Goal: Task Accomplishment & Management: Manage account settings

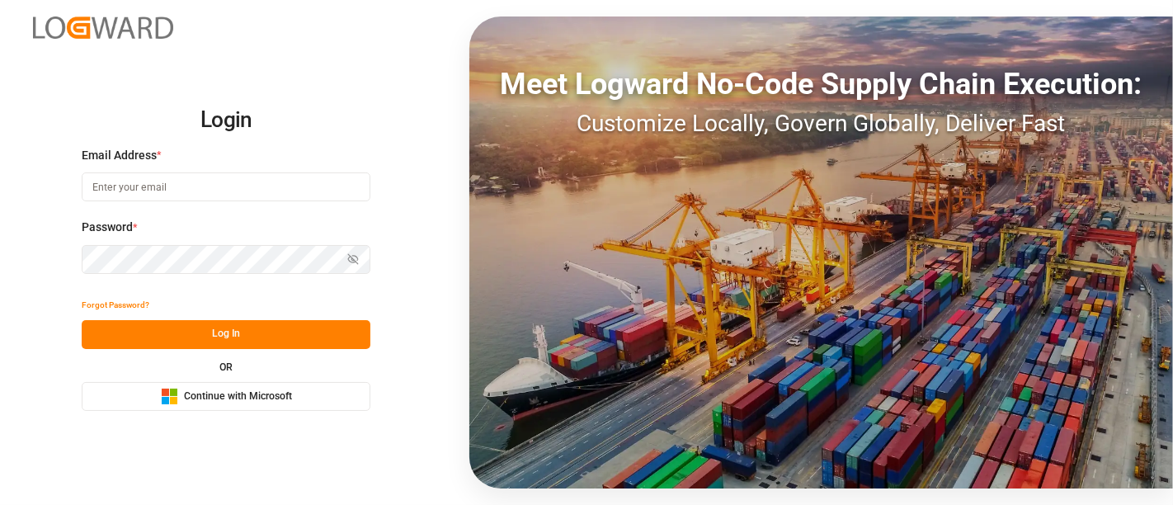
click at [193, 191] on input at bounding box center [226, 186] width 289 height 29
click at [0, 504] on com-1password-button at bounding box center [0, 505] width 0 height 0
type input "[PERSON_NAME][DOMAIN_NAME][EMAIL_ADDRESS][DOMAIN_NAME]"
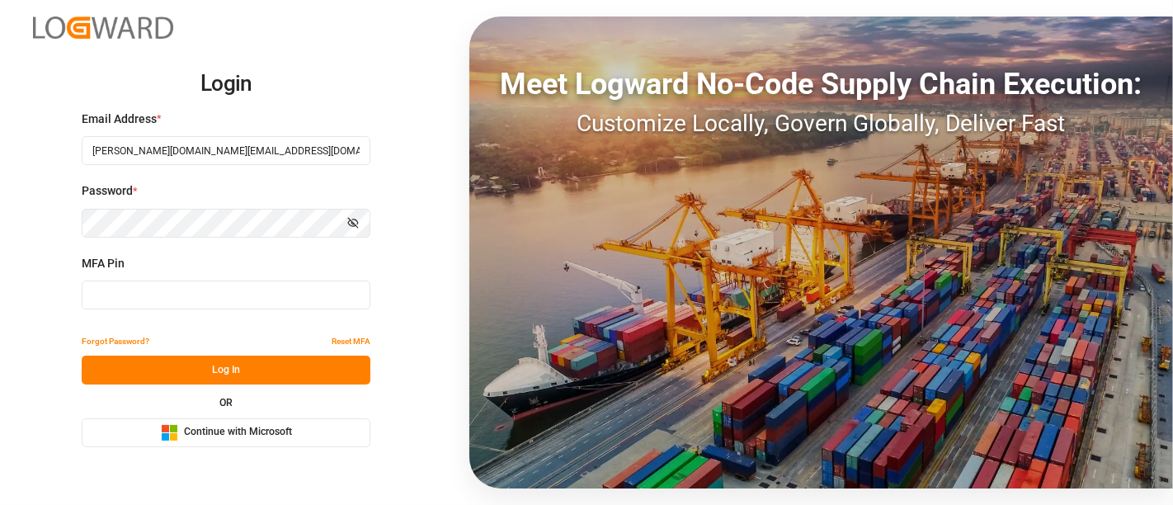
type input "263765"
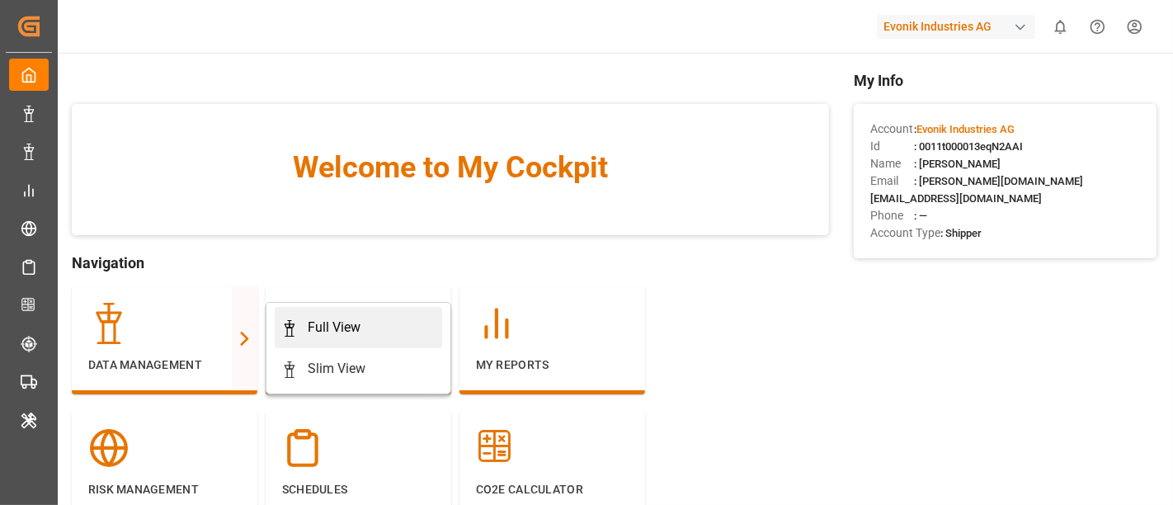
click at [326, 329] on div "Full View" at bounding box center [334, 328] width 53 height 20
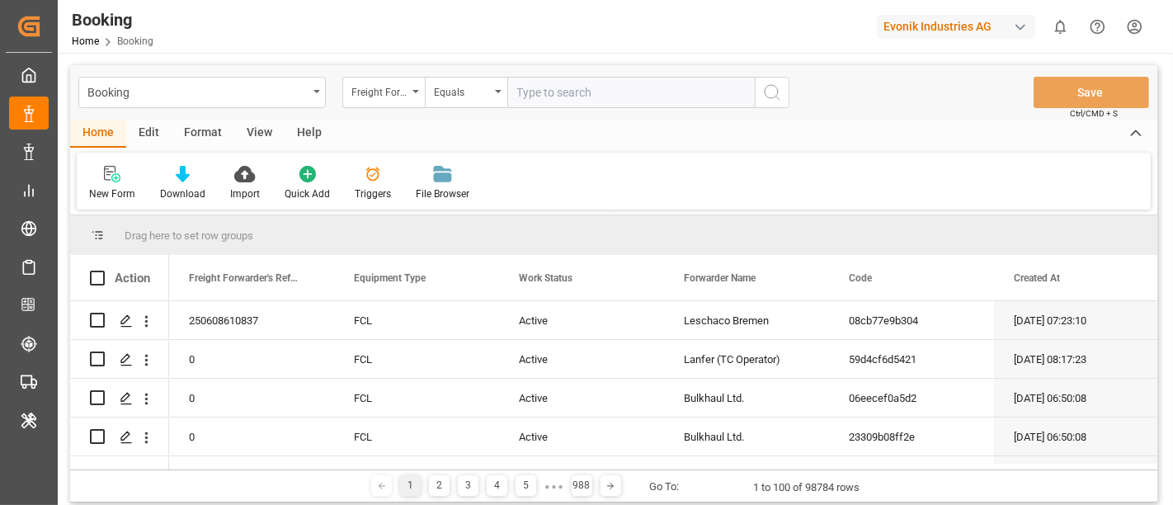
click at [219, 132] on div "Format" at bounding box center [203, 134] width 63 height 28
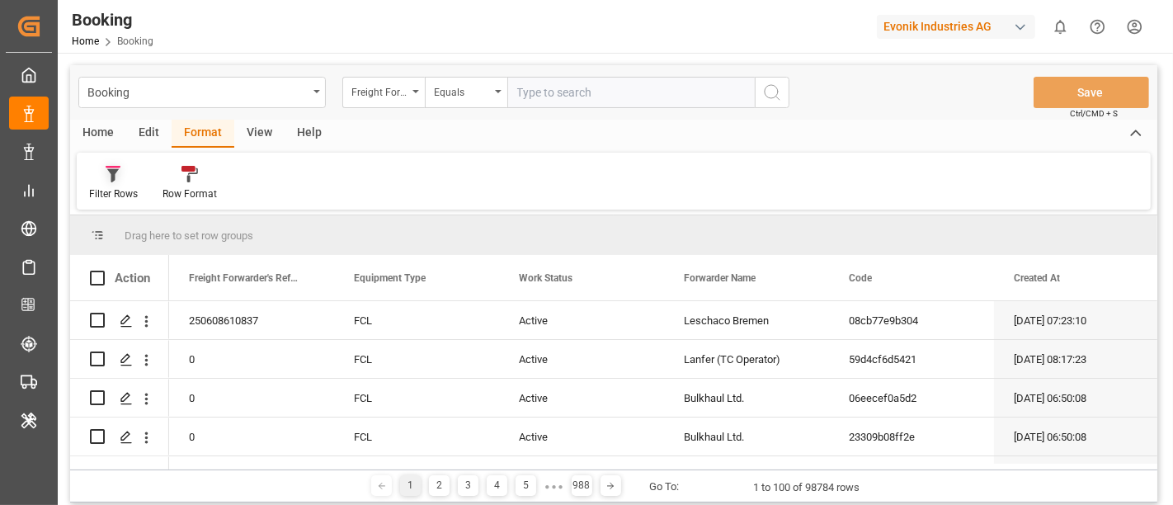
click at [132, 186] on div "Filter Rows" at bounding box center [113, 193] width 49 height 15
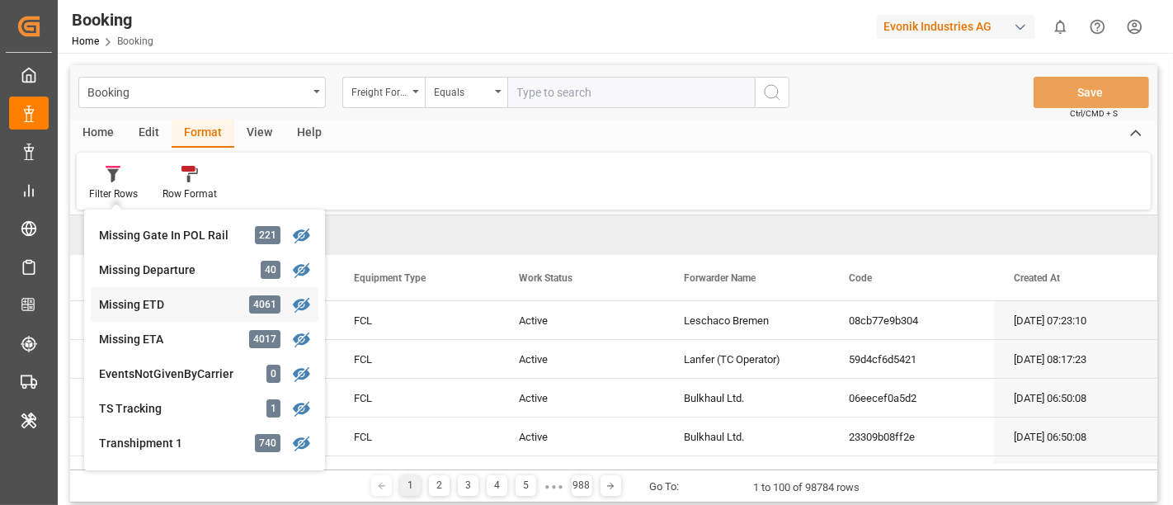
scroll to position [654, 0]
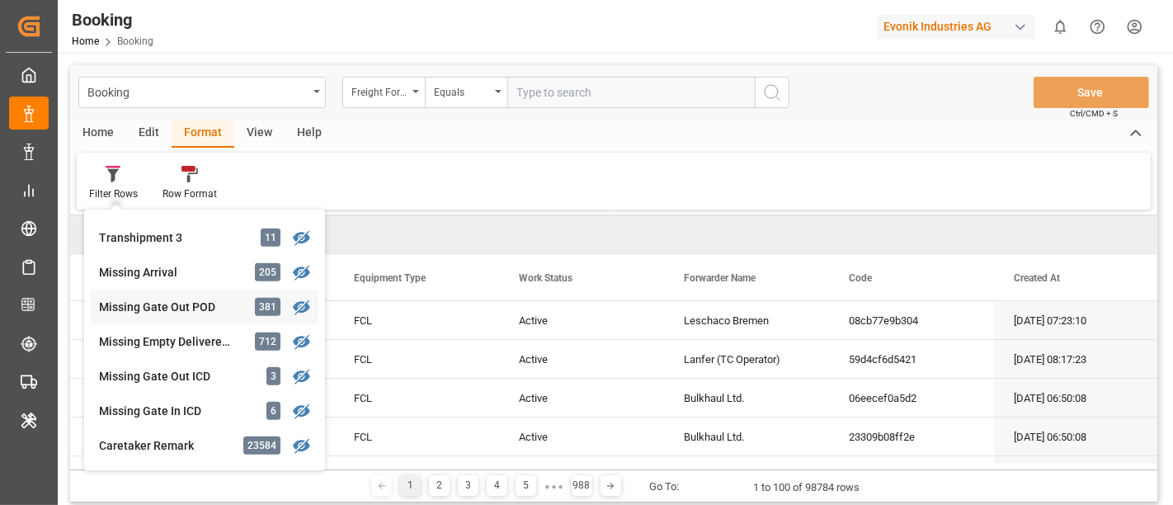
click at [173, 308] on div "Missing Gate Out POD" at bounding box center [171, 307] width 144 height 17
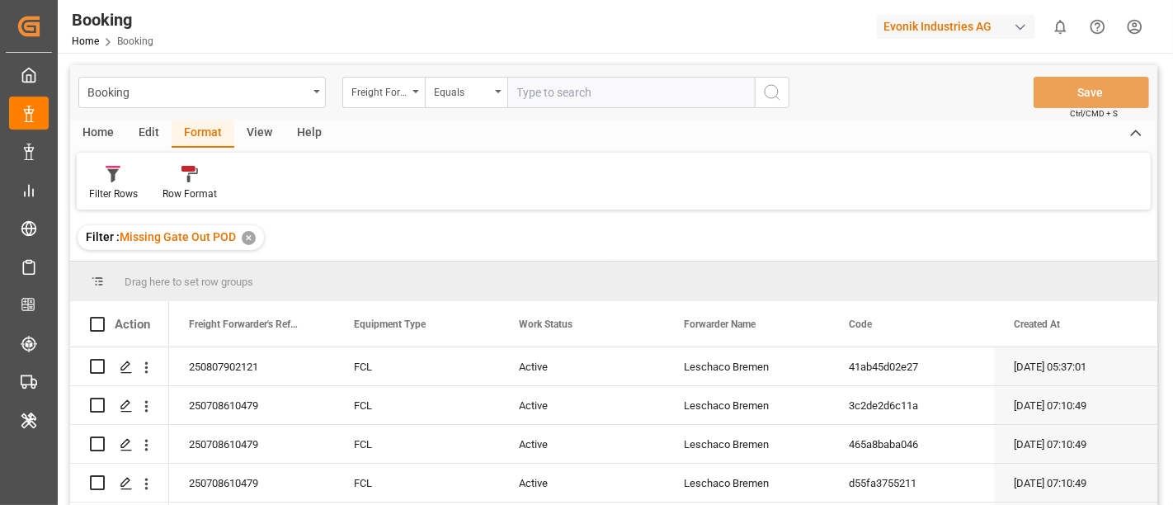
click at [257, 129] on div "View" at bounding box center [259, 134] width 50 height 28
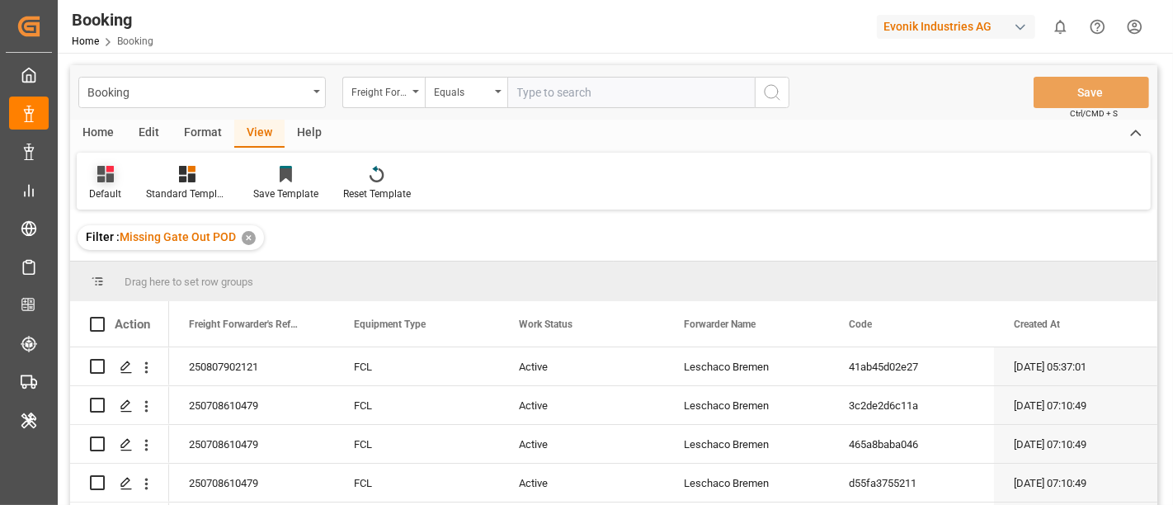
click at [118, 192] on div "Default" at bounding box center [105, 193] width 32 height 15
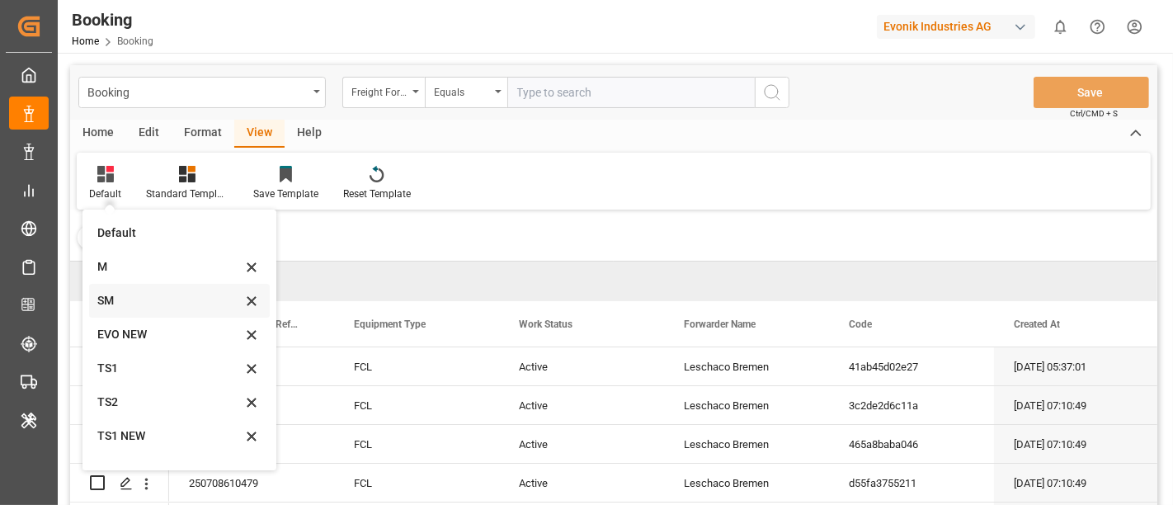
click at [117, 308] on div "SM" at bounding box center [169, 300] width 144 height 17
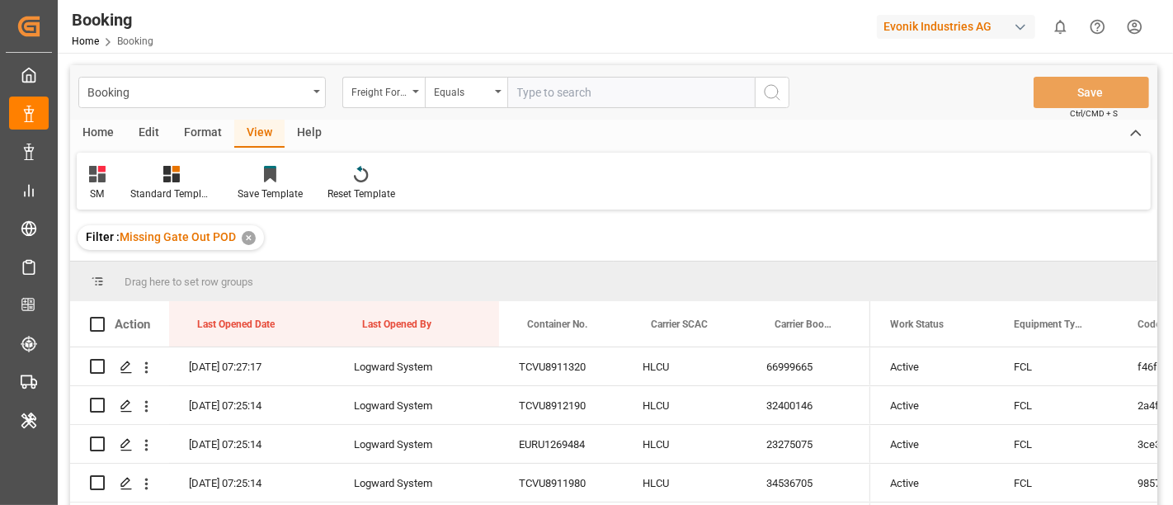
click at [191, 135] on div "Format" at bounding box center [203, 134] width 63 height 28
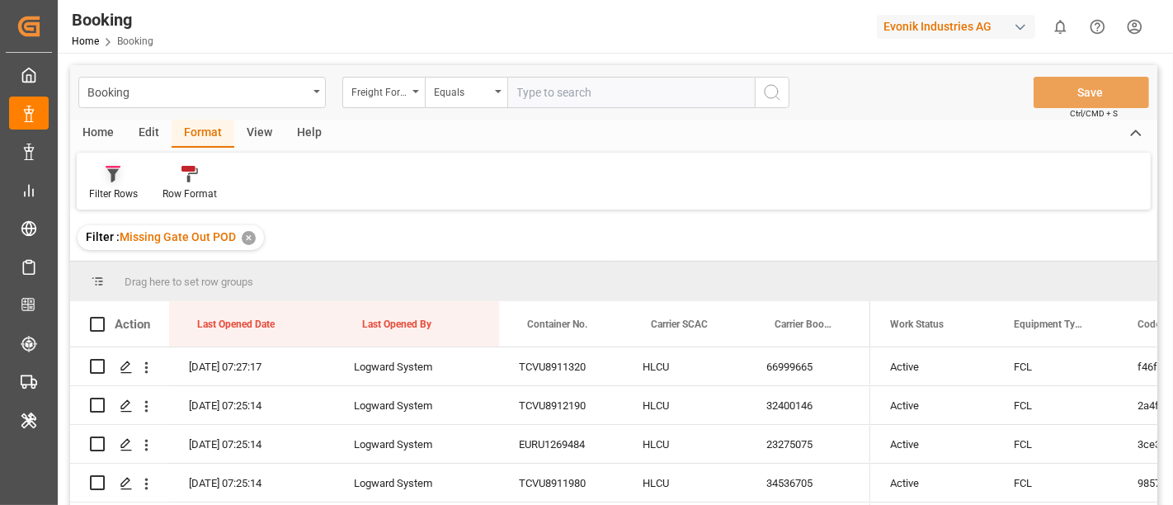
click at [123, 194] on div "Filter Rows" at bounding box center [113, 193] width 49 height 15
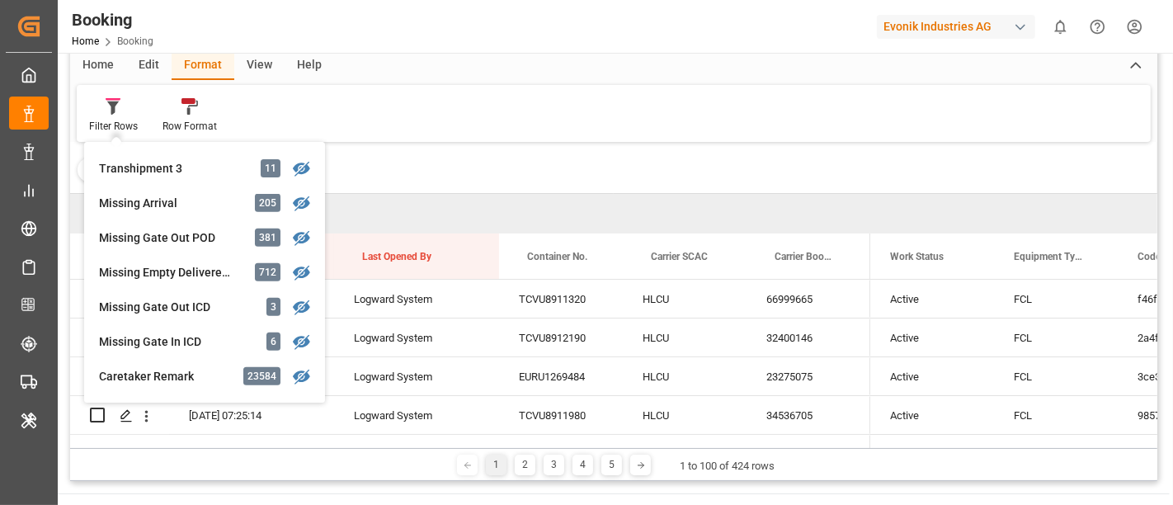
scroll to position [92, 0]
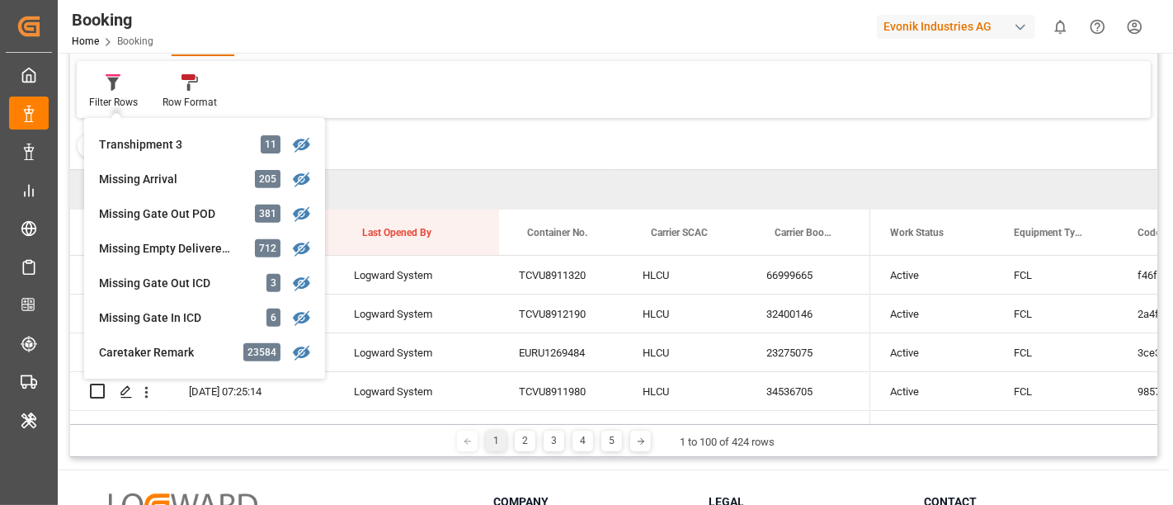
click at [478, 148] on div "Filter : Missing Gate Out POD ✕" at bounding box center [613, 146] width 1087 height 46
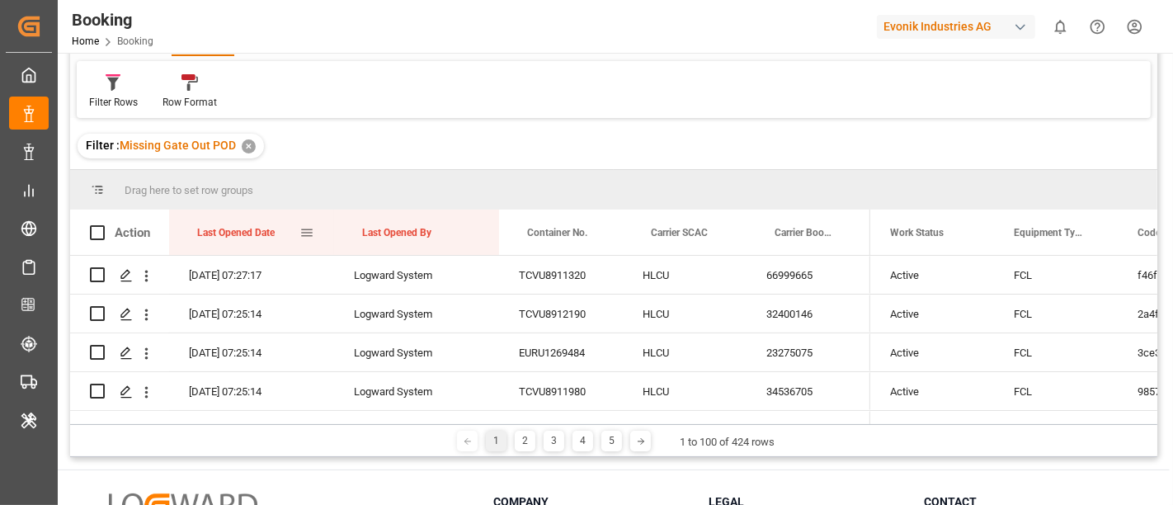
click at [284, 232] on div "Last Opened Date" at bounding box center [248, 232] width 102 height 45
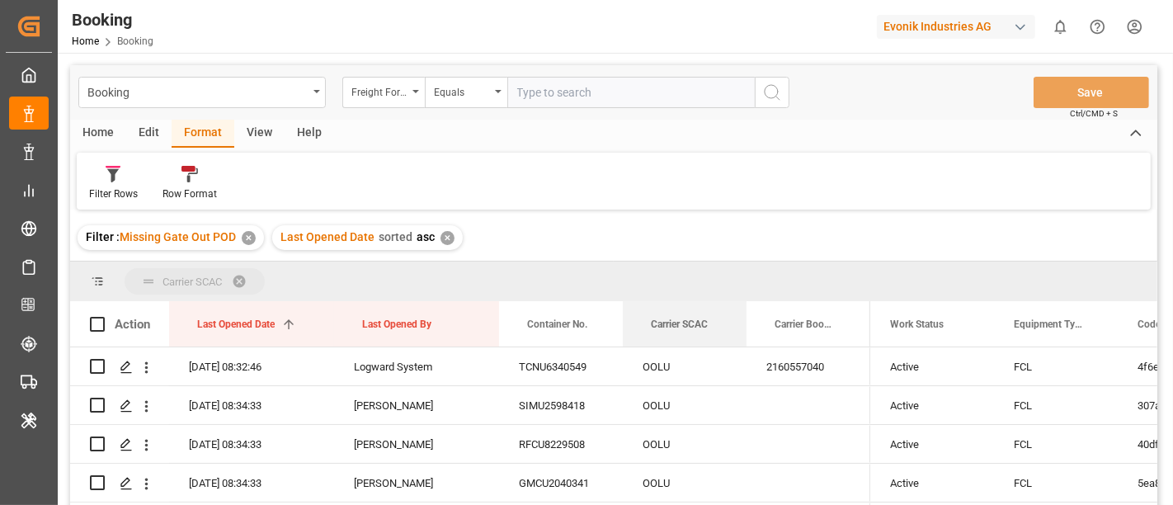
drag, startPoint x: 688, startPoint y: 322, endPoint x: 688, endPoint y: 290, distance: 32.2
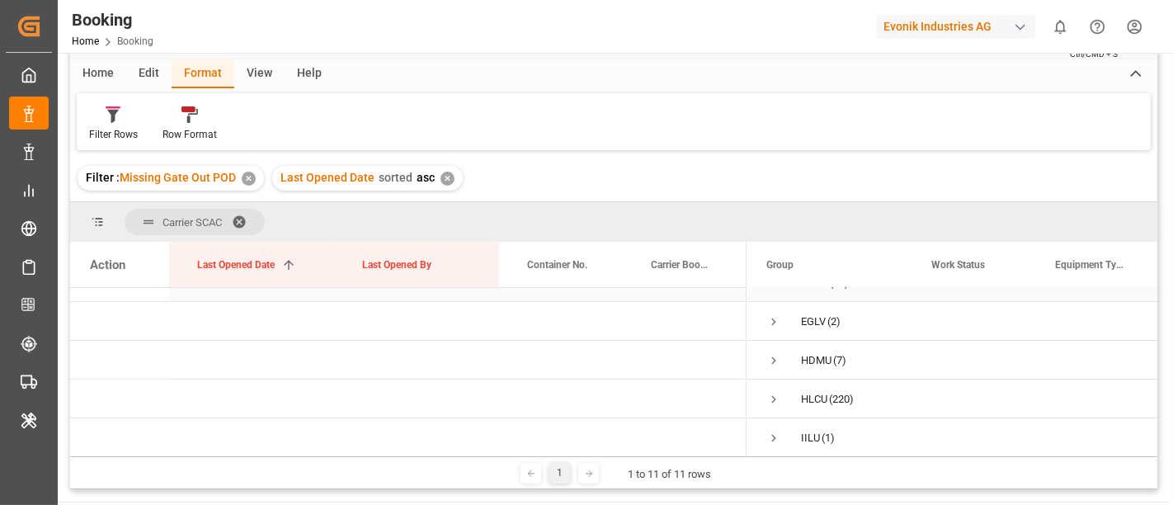
scroll to position [92, 0]
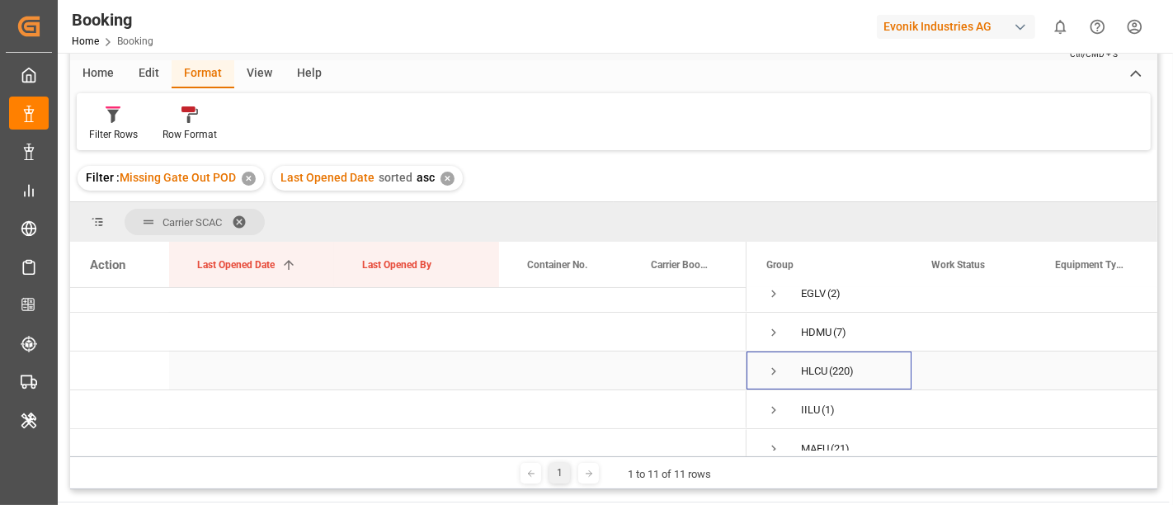
click at [776, 371] on span "Press SPACE to select this row." at bounding box center [773, 371] width 15 height 15
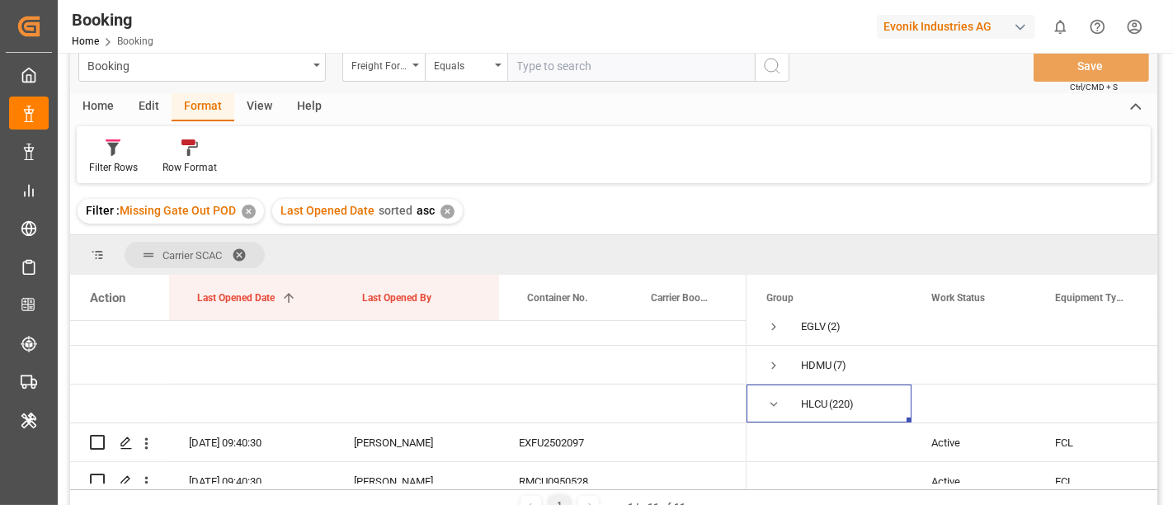
scroll to position [0, 0]
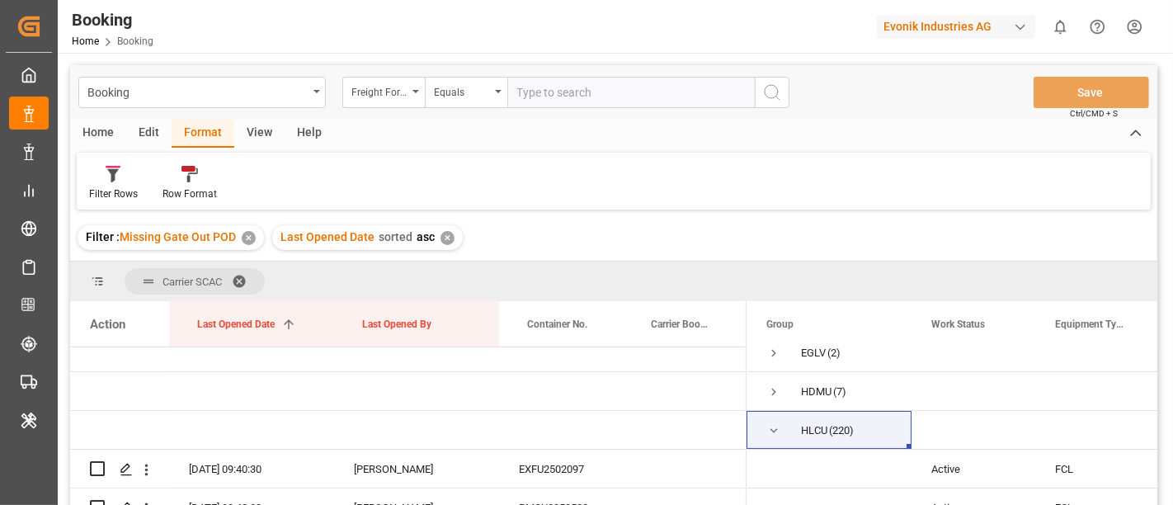
click at [260, 135] on div "View" at bounding box center [259, 134] width 50 height 28
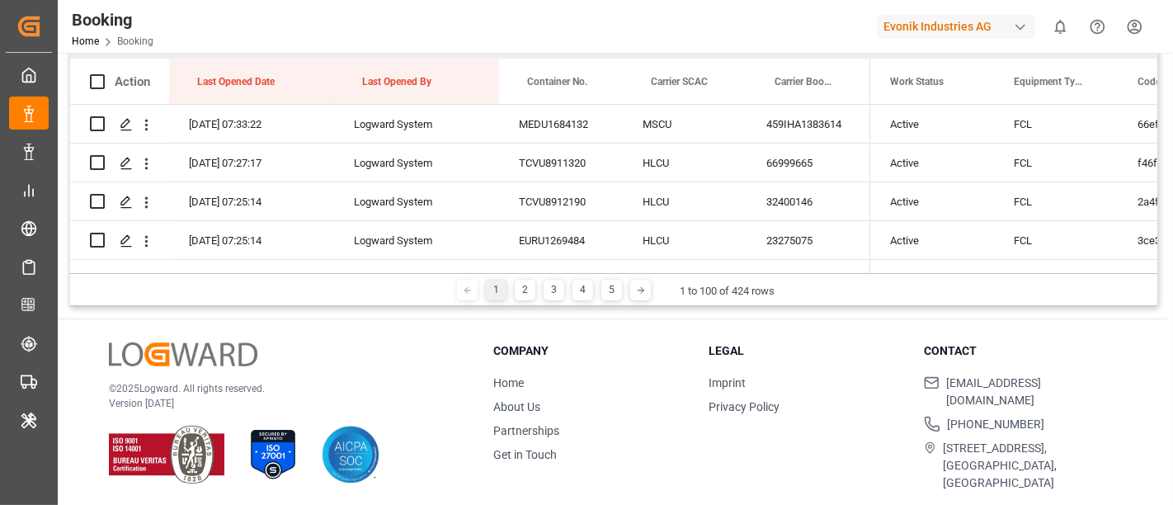
scroll to position [59, 0]
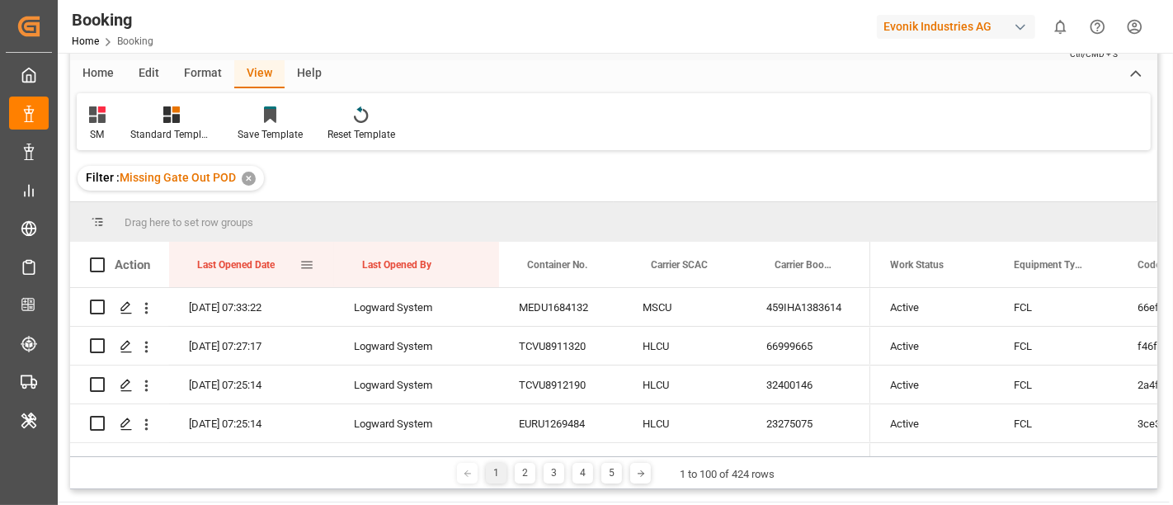
click at [282, 262] on div "Last Opened Date" at bounding box center [248, 264] width 102 height 45
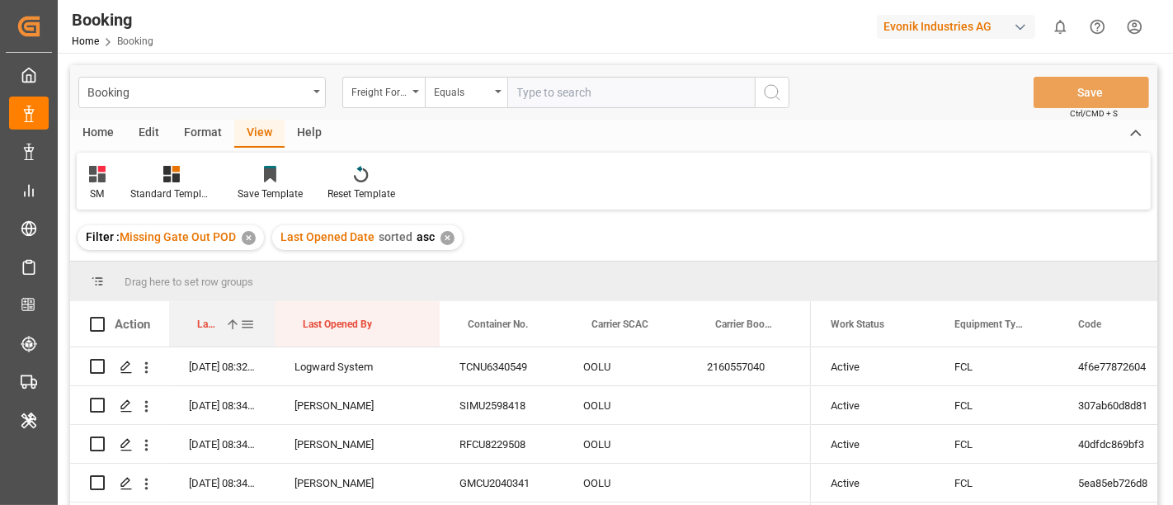
drag, startPoint x: 330, startPoint y: 315, endPoint x: 271, endPoint y: 307, distance: 60.0
click at [271, 307] on div at bounding box center [274, 323] width 7 height 45
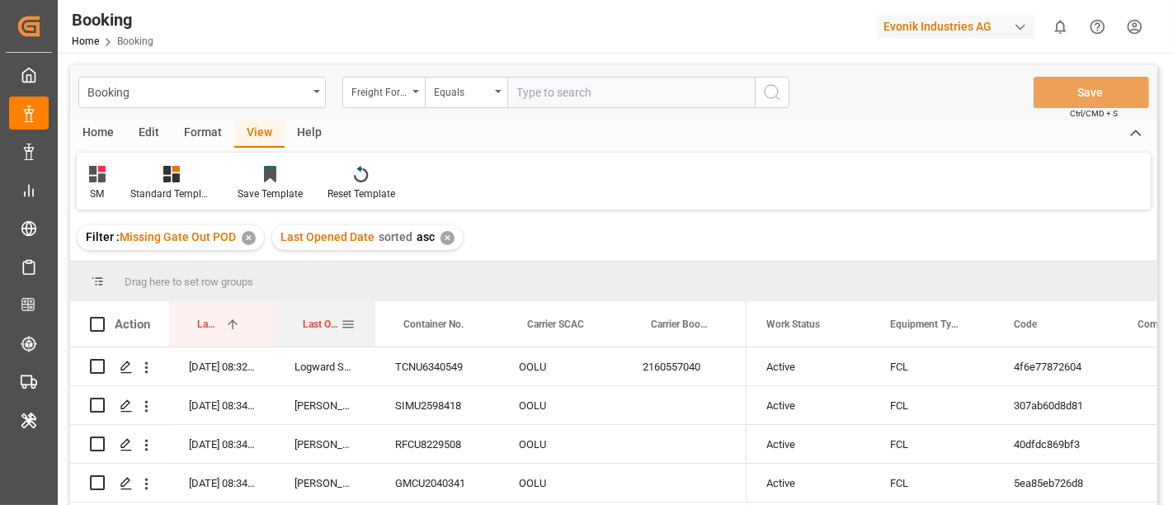
drag, startPoint x: 439, startPoint y: 323, endPoint x: 375, endPoint y: 317, distance: 64.7
click at [375, 317] on div at bounding box center [375, 323] width 7 height 45
drag, startPoint x: 556, startPoint y: 326, endPoint x: 556, endPoint y: 284, distance: 42.1
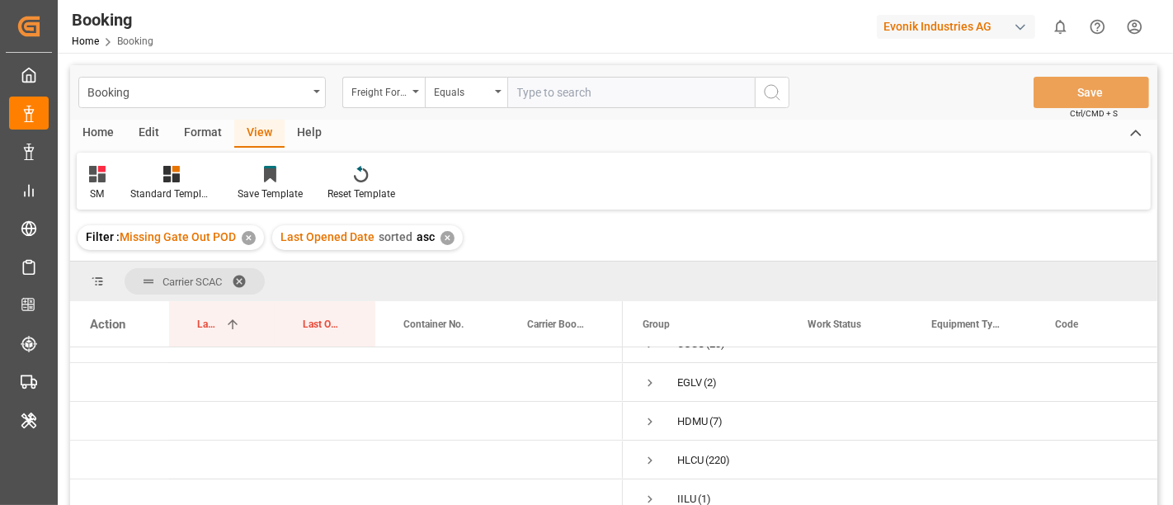
scroll to position [92, 0]
click at [650, 428] on span "Press SPACE to select this row." at bounding box center [650, 430] width 15 height 15
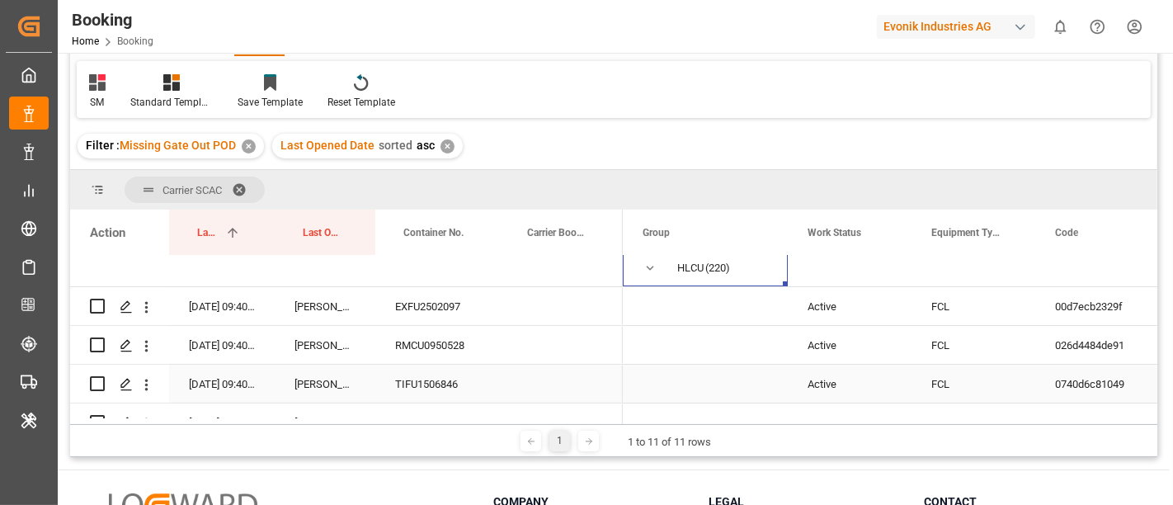
scroll to position [161, 0]
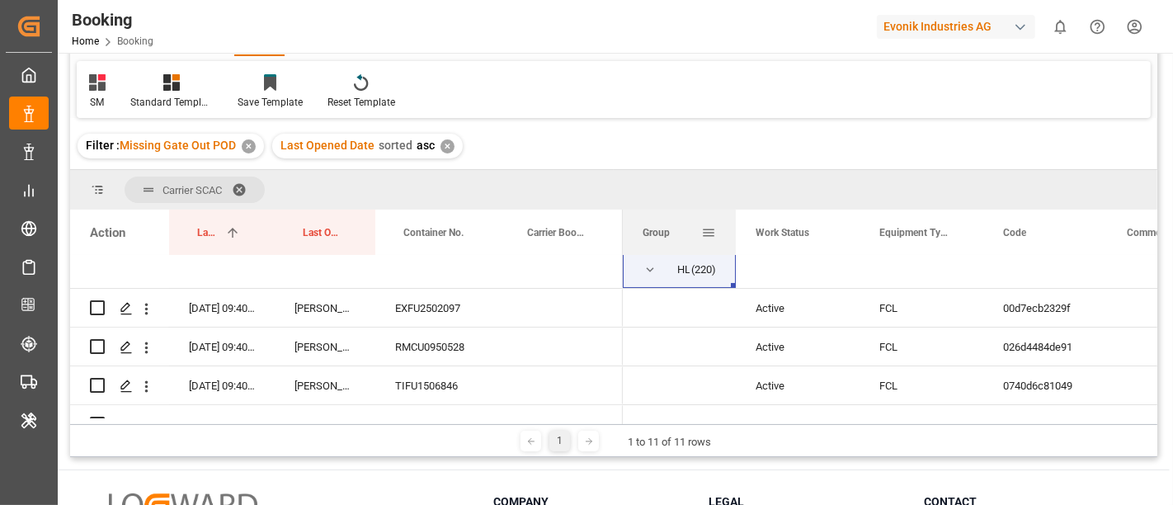
drag, startPoint x: 787, startPoint y: 230, endPoint x: 735, endPoint y: 232, distance: 52.0
click at [735, 232] on div at bounding box center [736, 232] width 7 height 45
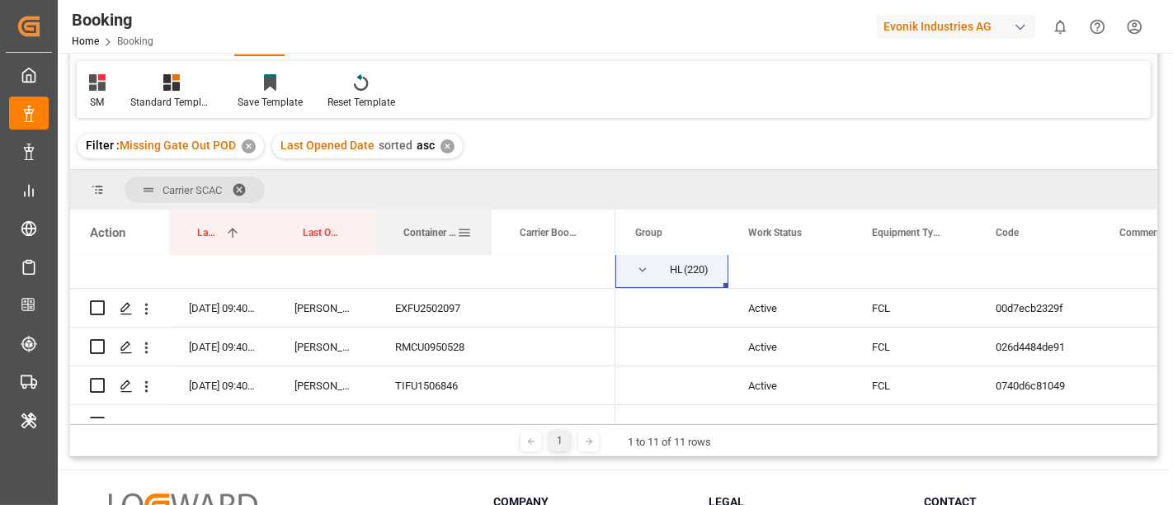
click at [489, 226] on div at bounding box center [491, 232] width 7 height 45
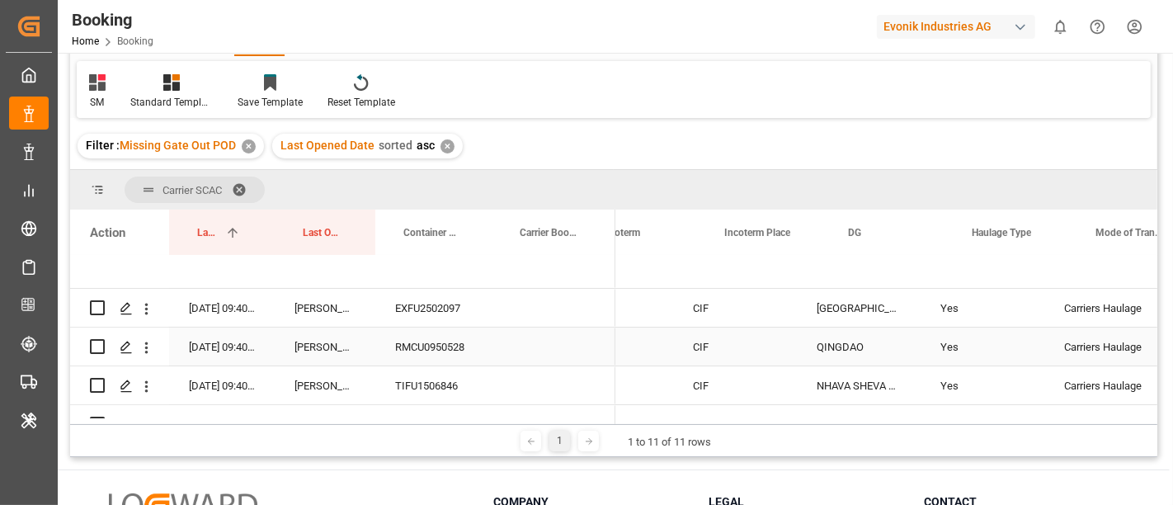
scroll to position [0, 0]
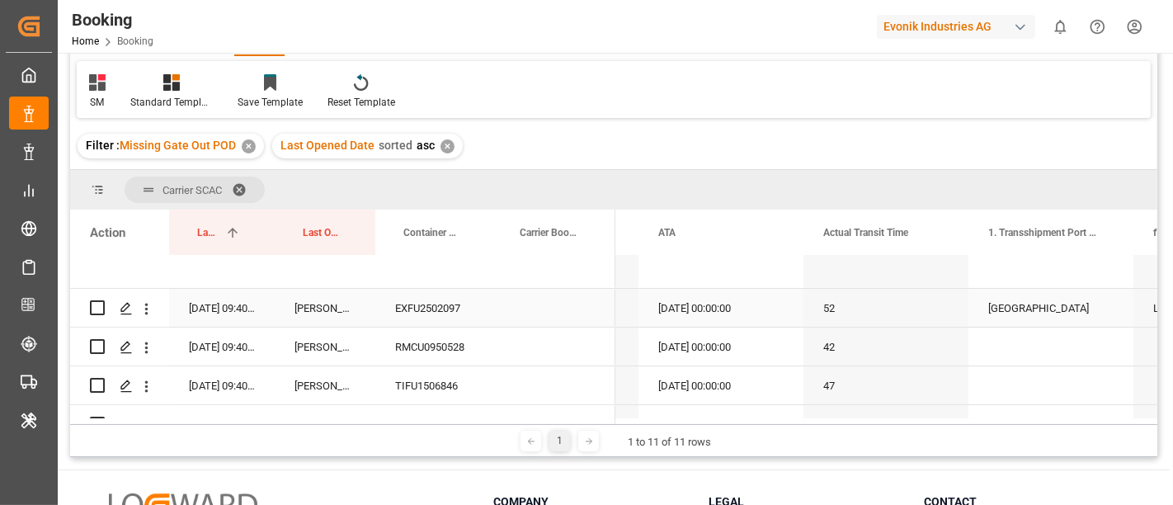
click at [450, 304] on div "EXFU2502097" at bounding box center [433, 308] width 116 height 38
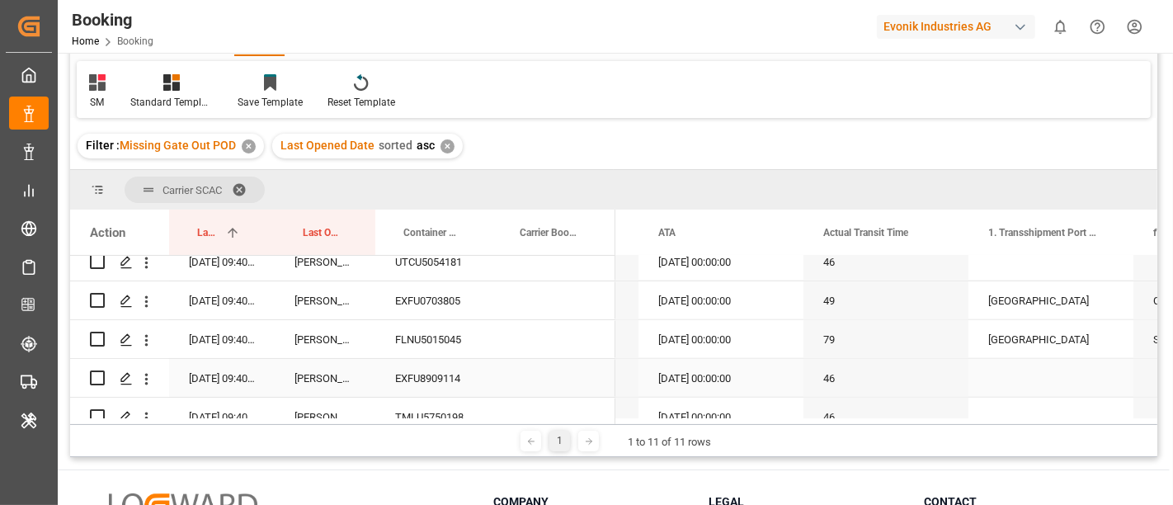
scroll to position [161, 0]
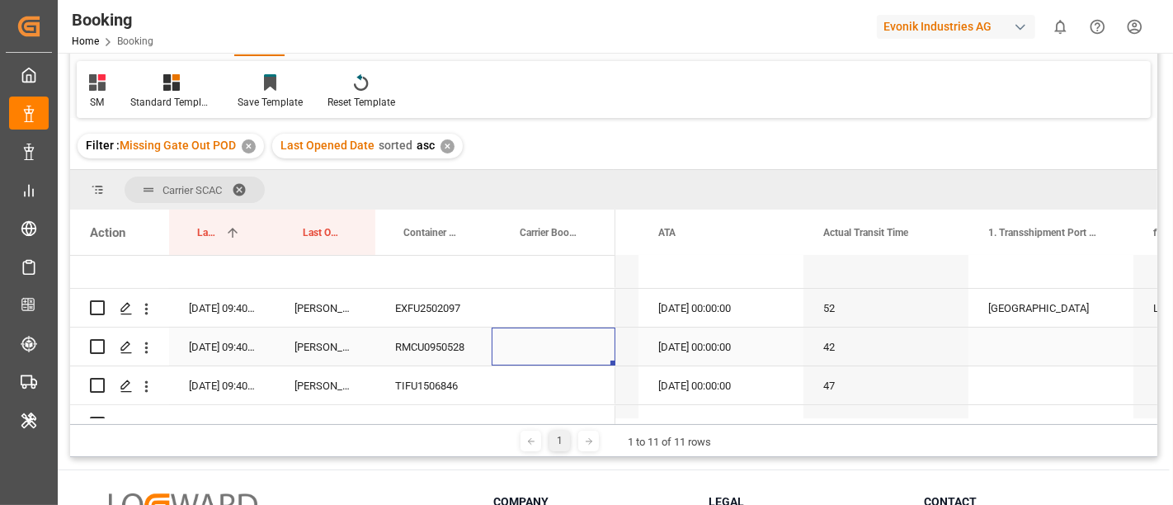
click at [504, 344] on div "Press SPACE to select this row." at bounding box center [554, 347] width 124 height 38
click at [432, 348] on div "RMCU0950528" at bounding box center [433, 347] width 116 height 38
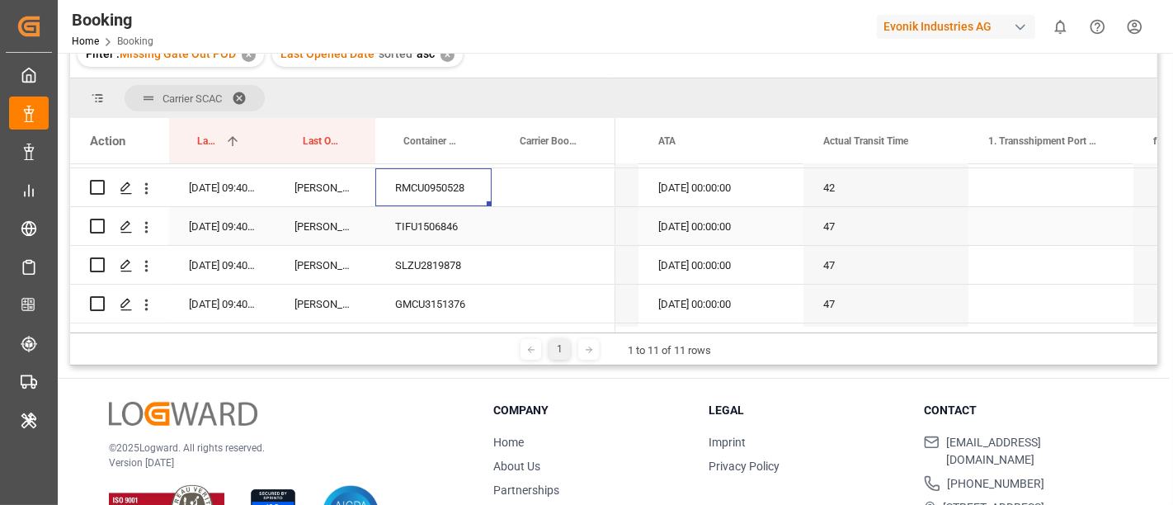
scroll to position [252, 0]
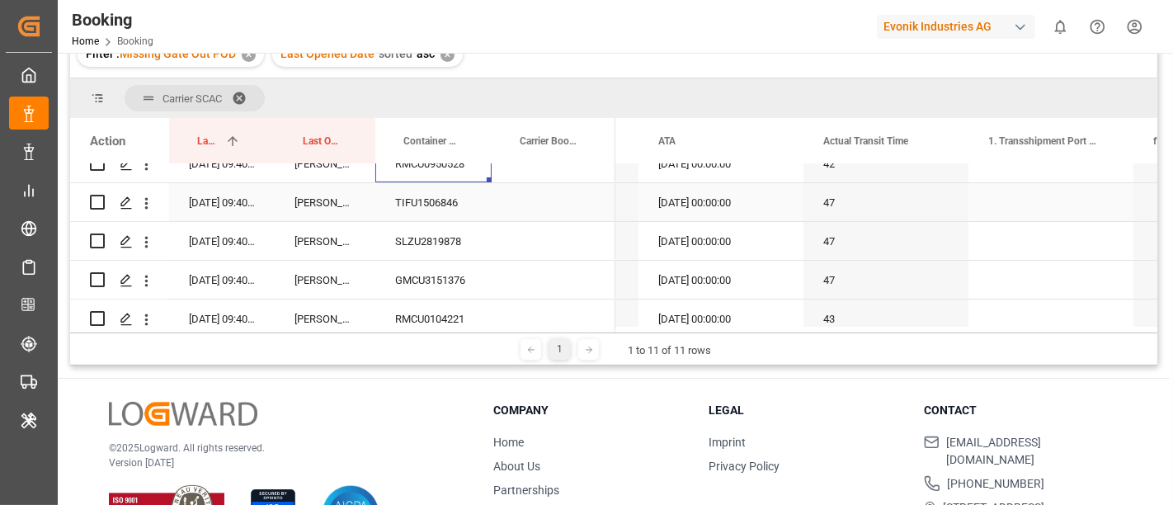
click at [471, 204] on div "TIFU1506846" at bounding box center [433, 202] width 116 height 38
click at [433, 230] on div "SLZU2819878" at bounding box center [433, 241] width 116 height 38
click at [441, 229] on div "SLZU2819878" at bounding box center [433, 241] width 116 height 38
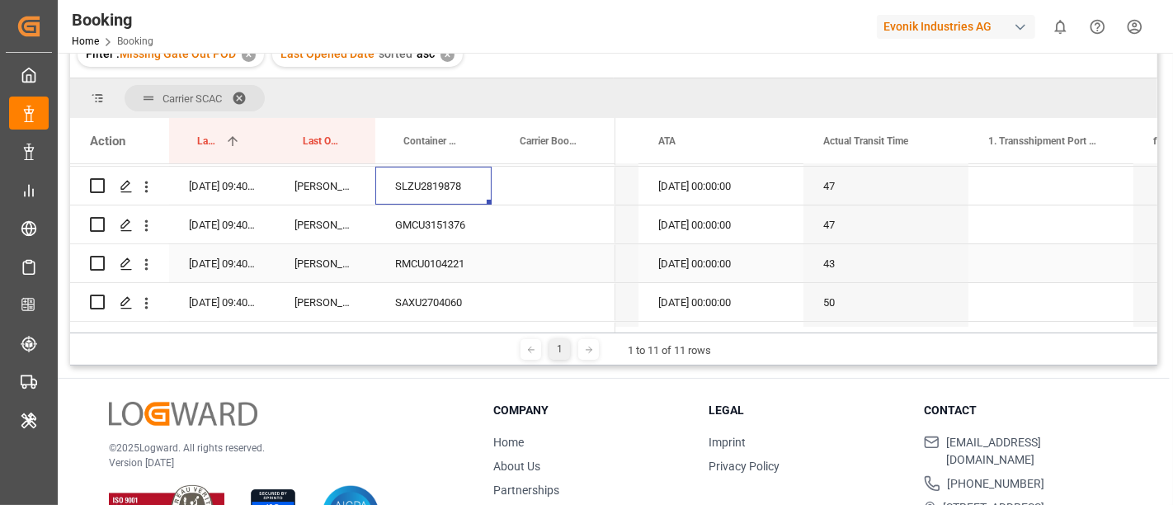
scroll to position [344, 0]
click at [472, 191] on div "GMCU3151376" at bounding box center [433, 188] width 116 height 38
click at [435, 226] on div "RMCU0104221" at bounding box center [433, 227] width 116 height 38
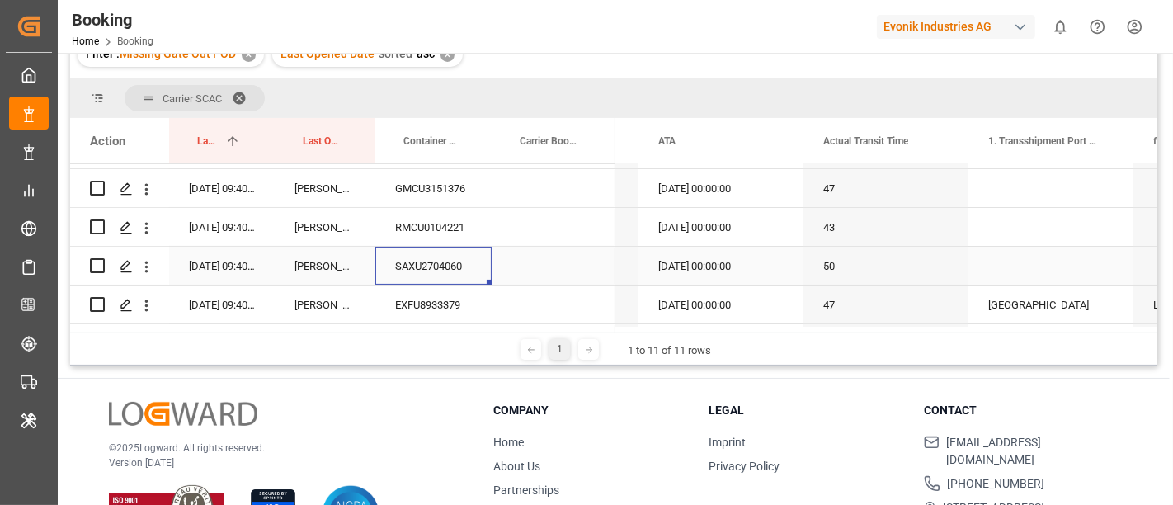
click at [463, 257] on div "SAXU2704060" at bounding box center [433, 266] width 116 height 38
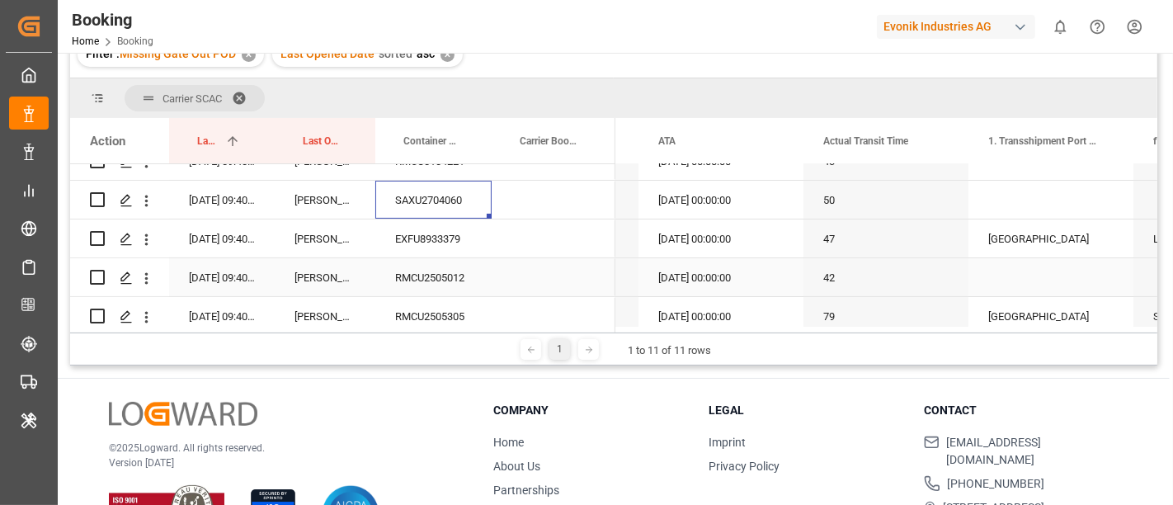
scroll to position [436, 0]
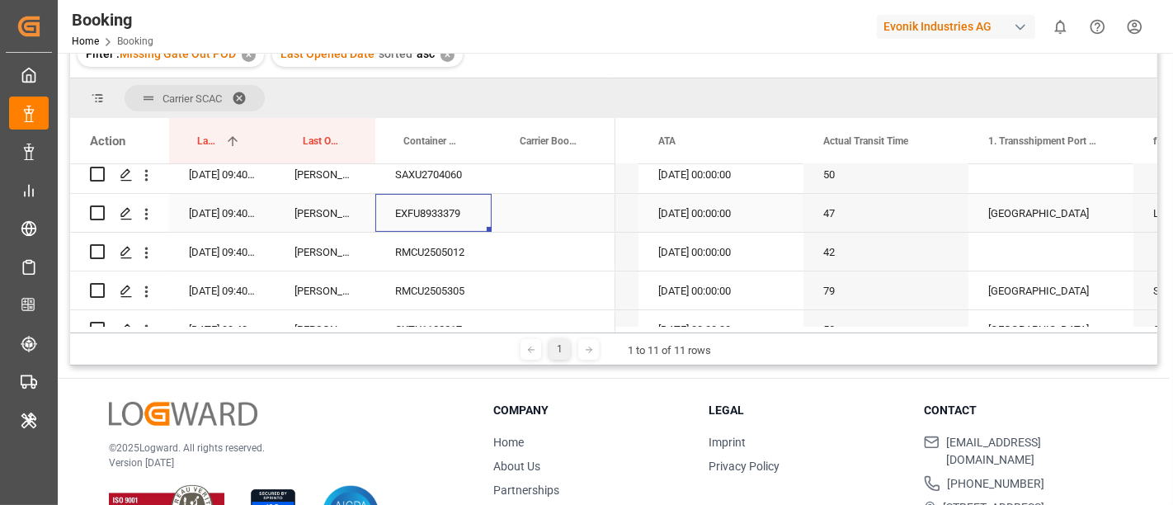
click at [462, 223] on div "EXFU8933379" at bounding box center [433, 213] width 116 height 38
click at [452, 247] on div "RMCU2505012" at bounding box center [433, 252] width 116 height 38
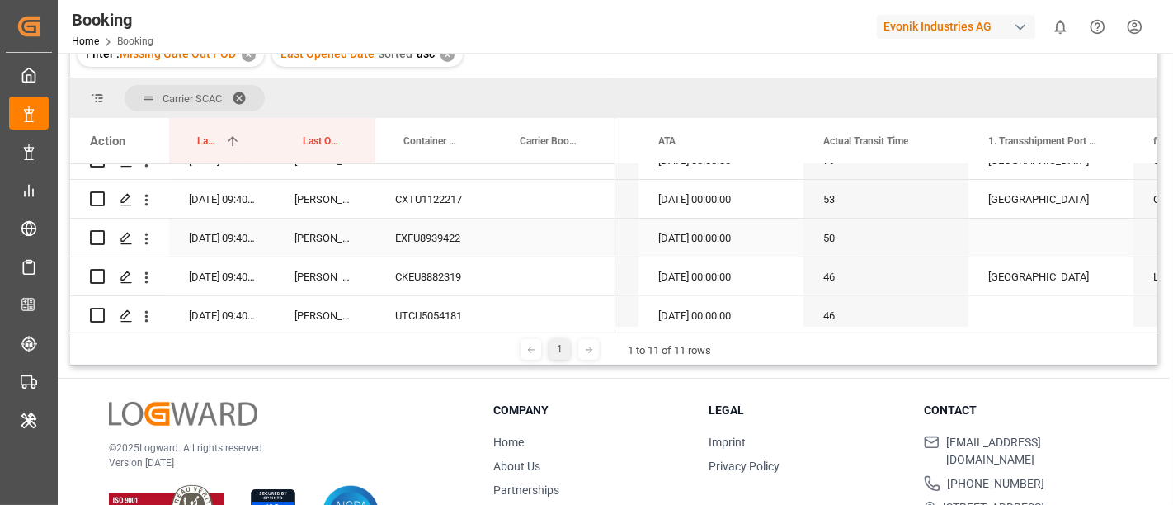
scroll to position [528, 0]
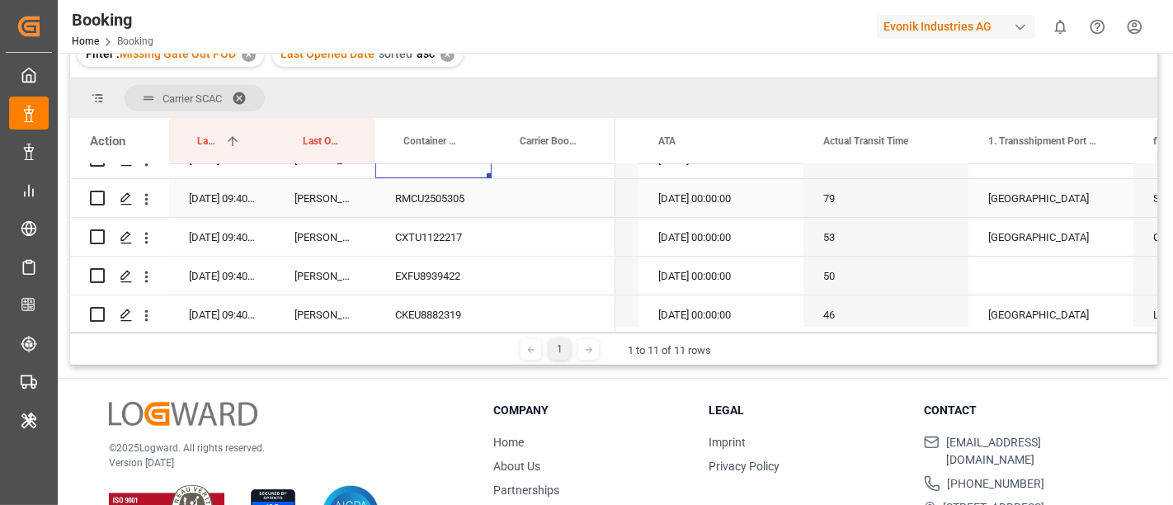
click at [460, 207] on div "RMCU2505305" at bounding box center [433, 198] width 116 height 38
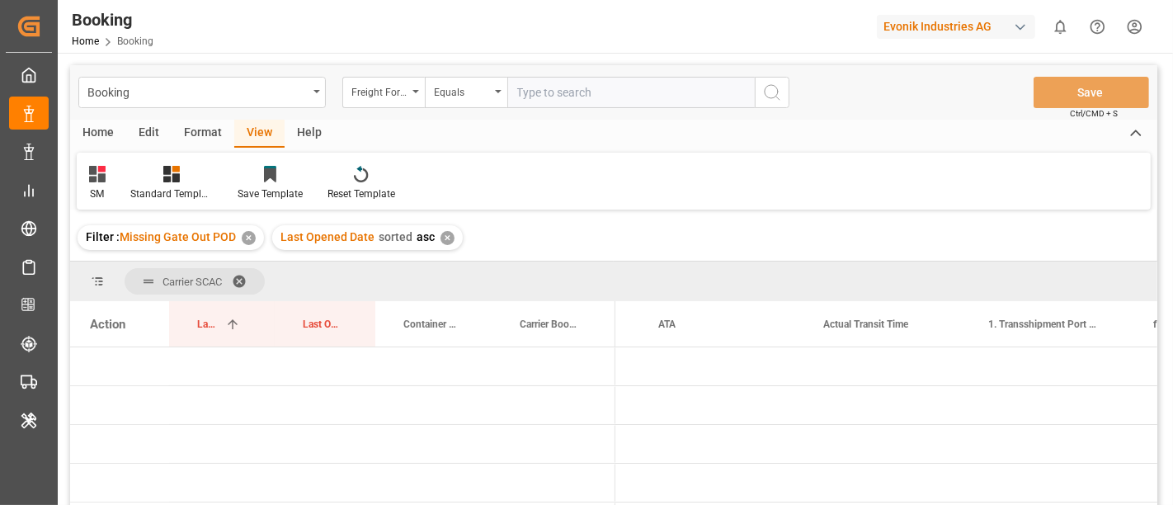
scroll to position [0, 8001]
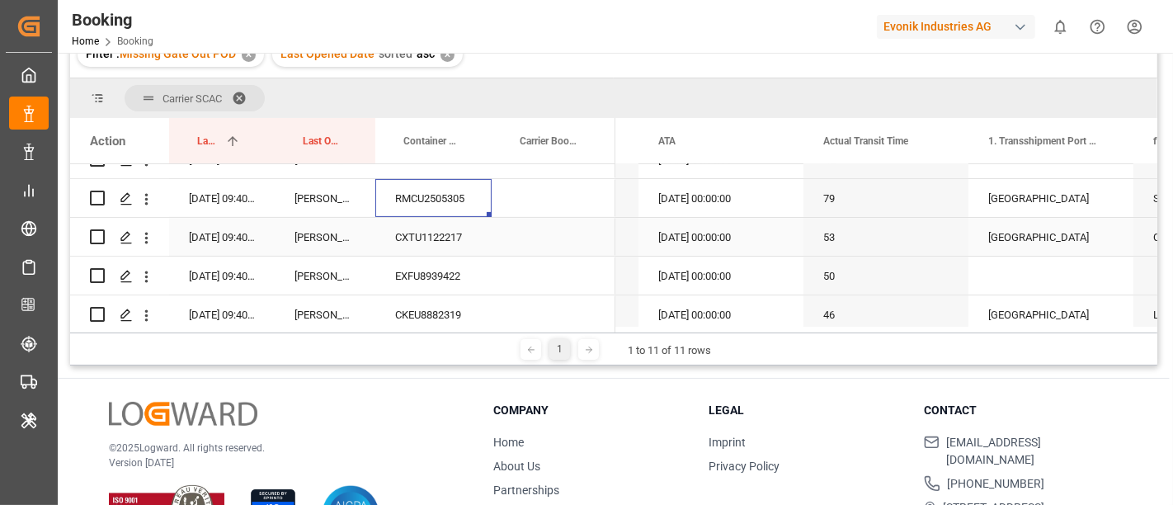
click at [466, 235] on div "CXTU1122217" at bounding box center [433, 237] width 116 height 38
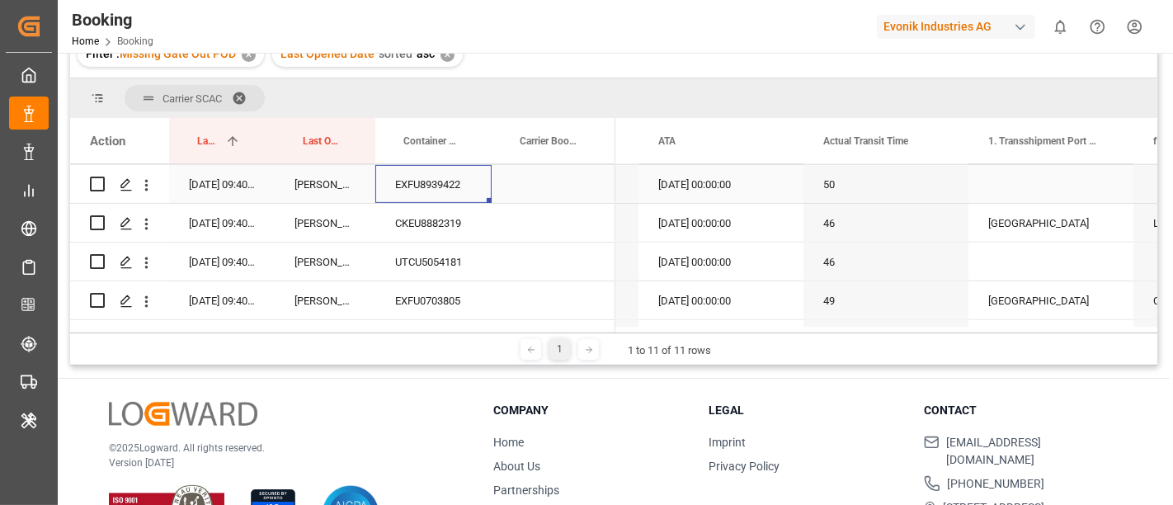
click at [462, 185] on div "EXFU8939422" at bounding box center [433, 184] width 116 height 38
click at [460, 224] on div "CKEU8882319" at bounding box center [433, 223] width 116 height 38
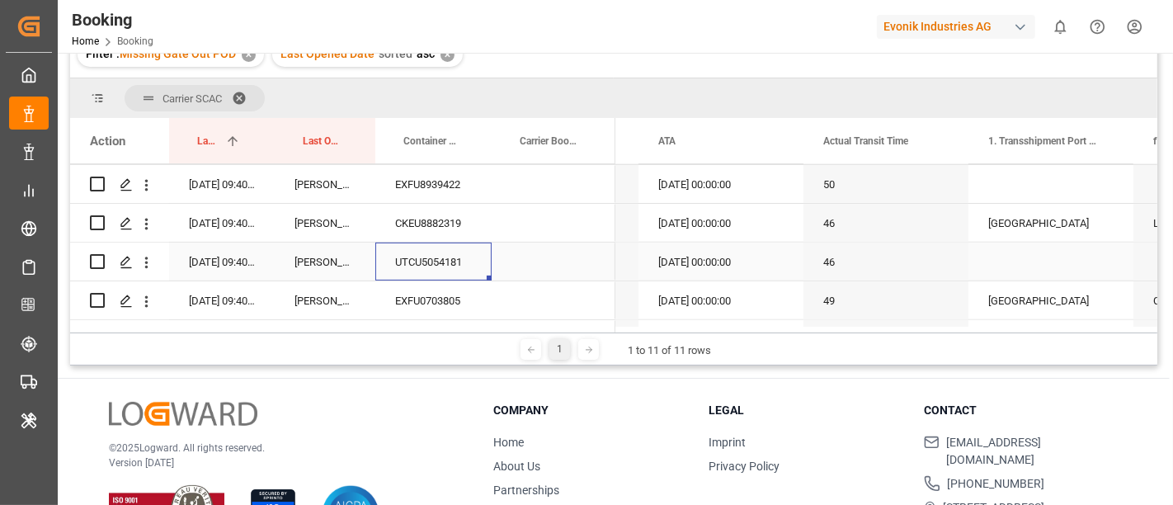
click at [443, 269] on div "UTCU5054181" at bounding box center [433, 262] width 116 height 38
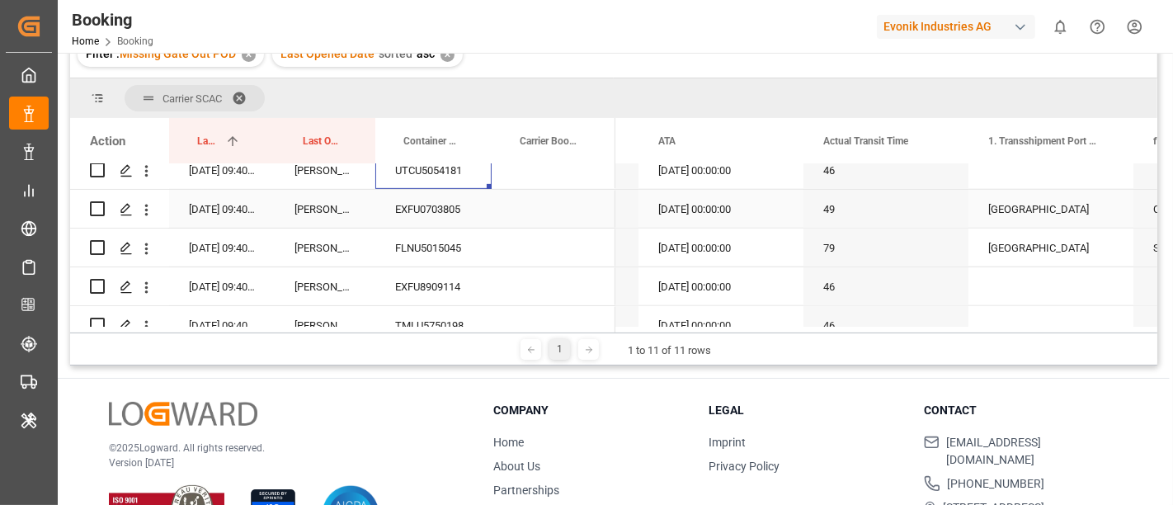
click at [462, 209] on div "EXFU0703805" at bounding box center [433, 209] width 116 height 38
click at [424, 253] on div "FLNU5015045" at bounding box center [433, 248] width 116 height 38
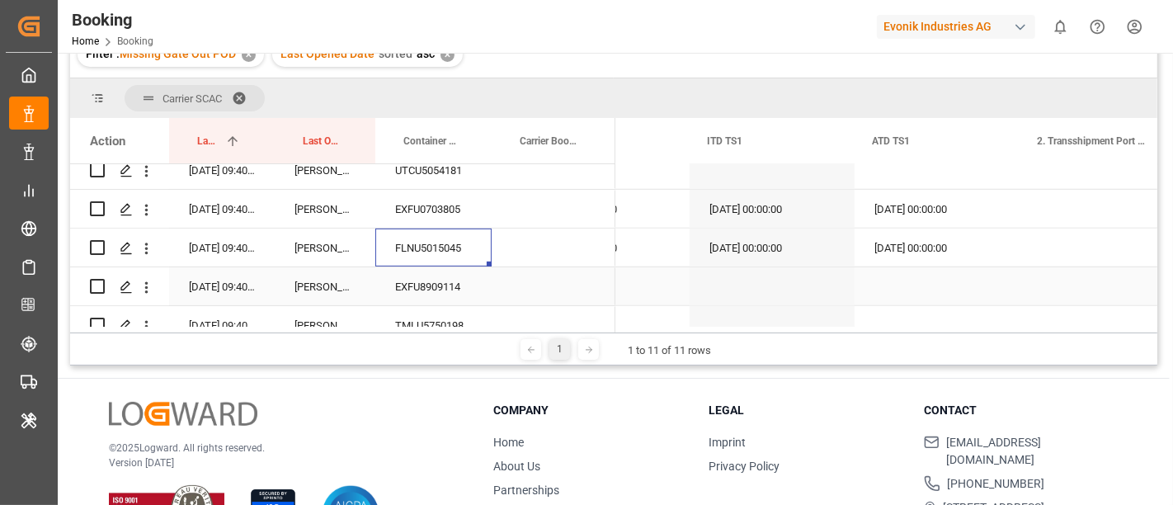
scroll to position [0, 9444]
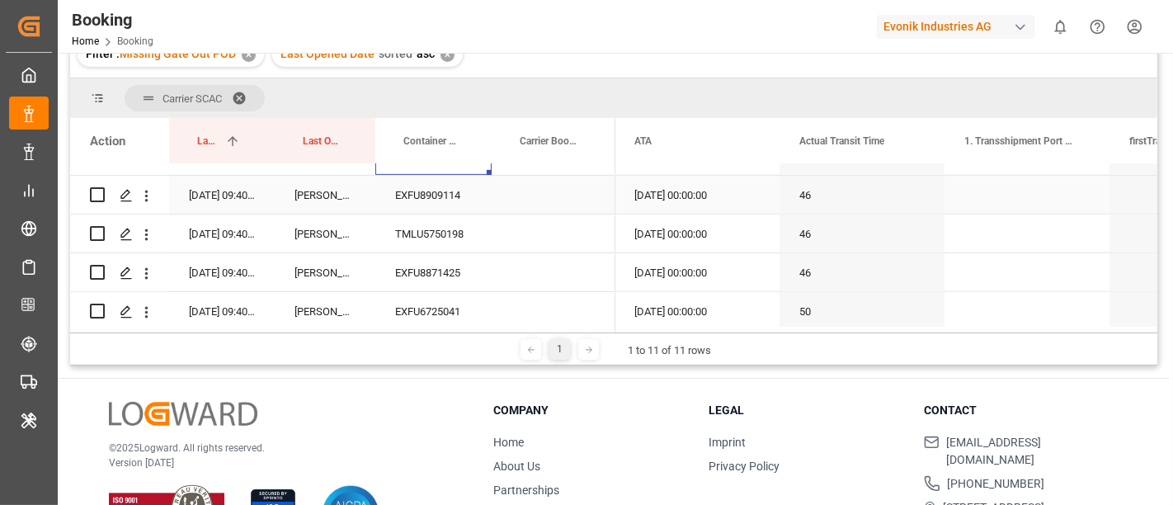
click at [460, 197] on div "EXFU8909114" at bounding box center [433, 195] width 116 height 38
click at [460, 223] on div "TMLU5750198" at bounding box center [433, 233] width 116 height 38
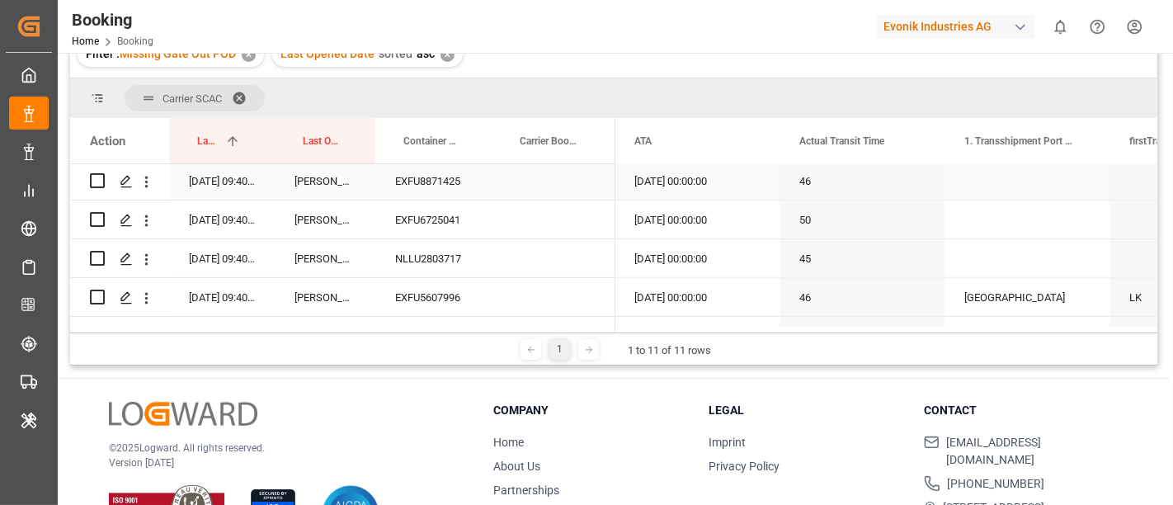
click at [455, 188] on div "EXFU8871425" at bounding box center [433, 181] width 116 height 38
click at [424, 224] on div "EXFU6725041" at bounding box center [433, 219] width 116 height 38
click at [447, 253] on div "NLLU2803717" at bounding box center [433, 258] width 116 height 38
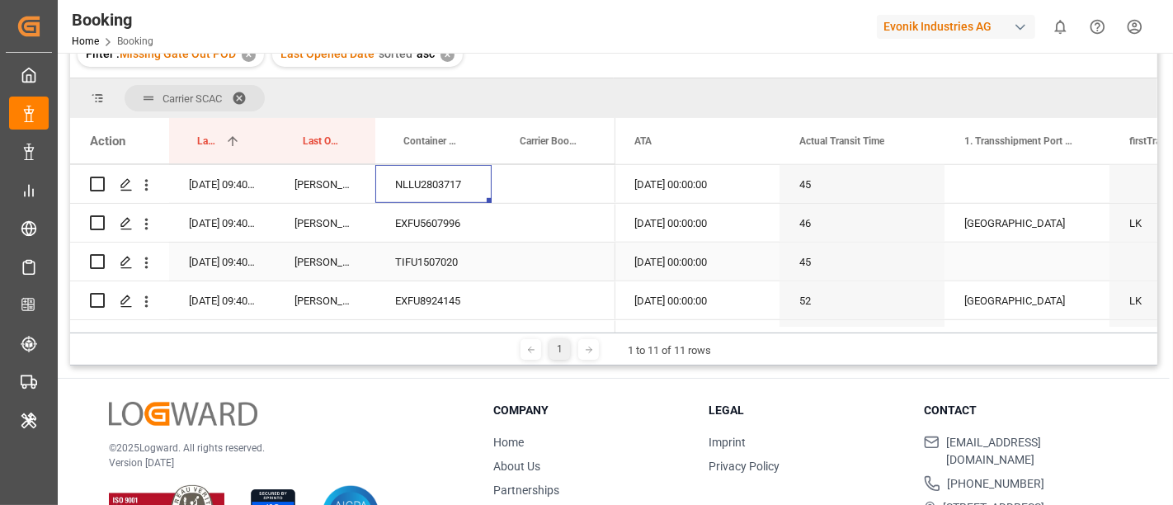
scroll to position [986, 0]
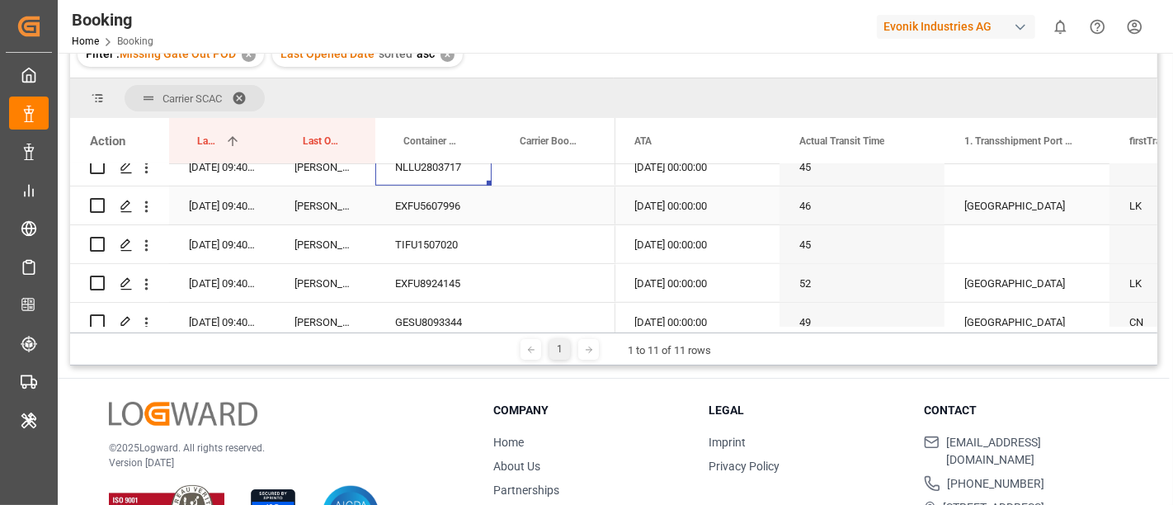
click at [446, 205] on div "EXFU5607996" at bounding box center [433, 205] width 116 height 38
click at [439, 242] on div "TIFU1507020" at bounding box center [433, 244] width 116 height 38
click at [405, 276] on div "EXFU8924145" at bounding box center [433, 283] width 116 height 38
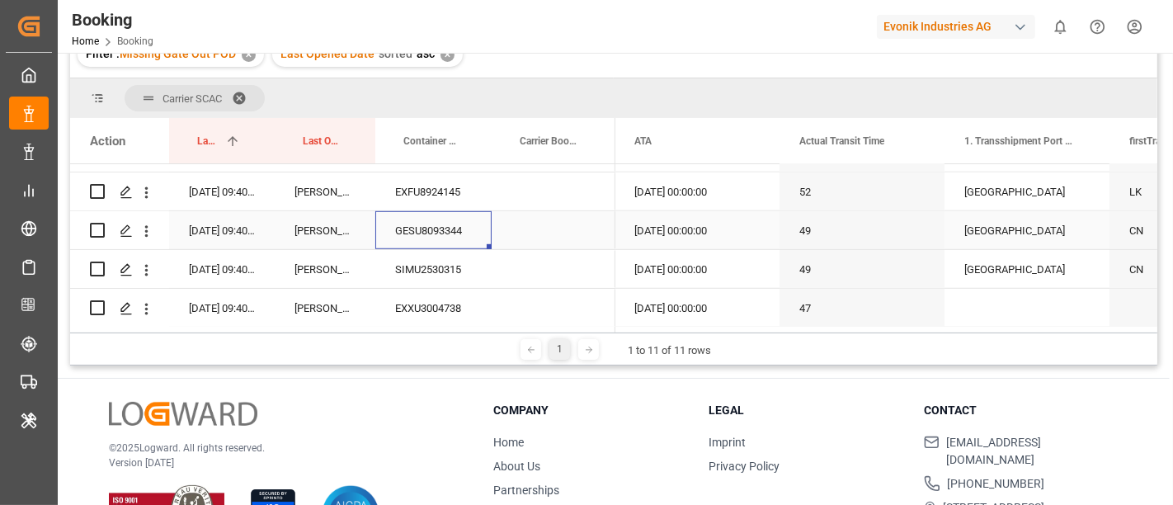
click at [455, 232] on div "GESU8093344" at bounding box center [433, 230] width 116 height 38
click at [436, 267] on div "SIMU2530315" at bounding box center [433, 269] width 116 height 38
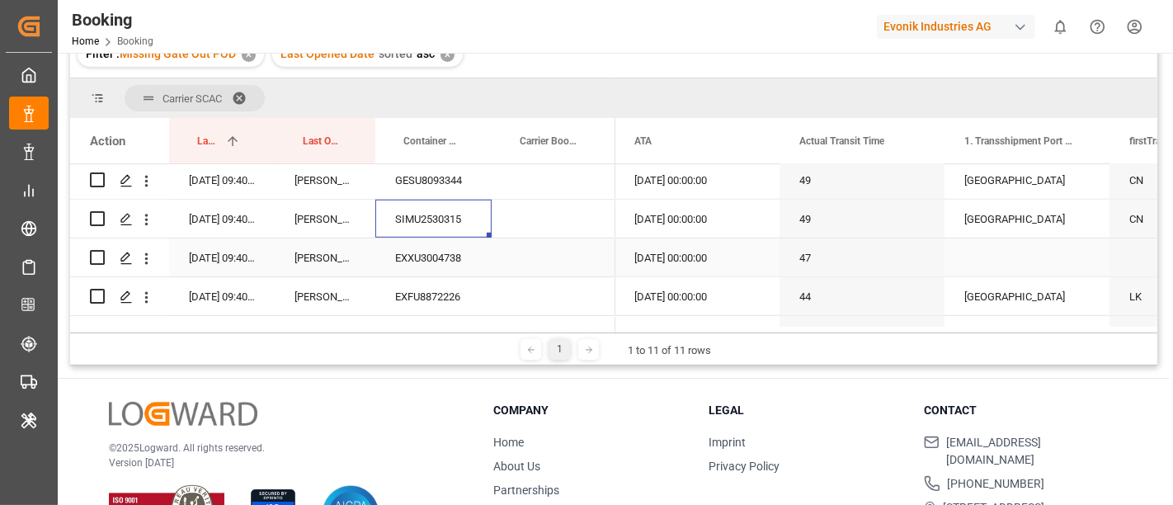
scroll to position [1169, 0]
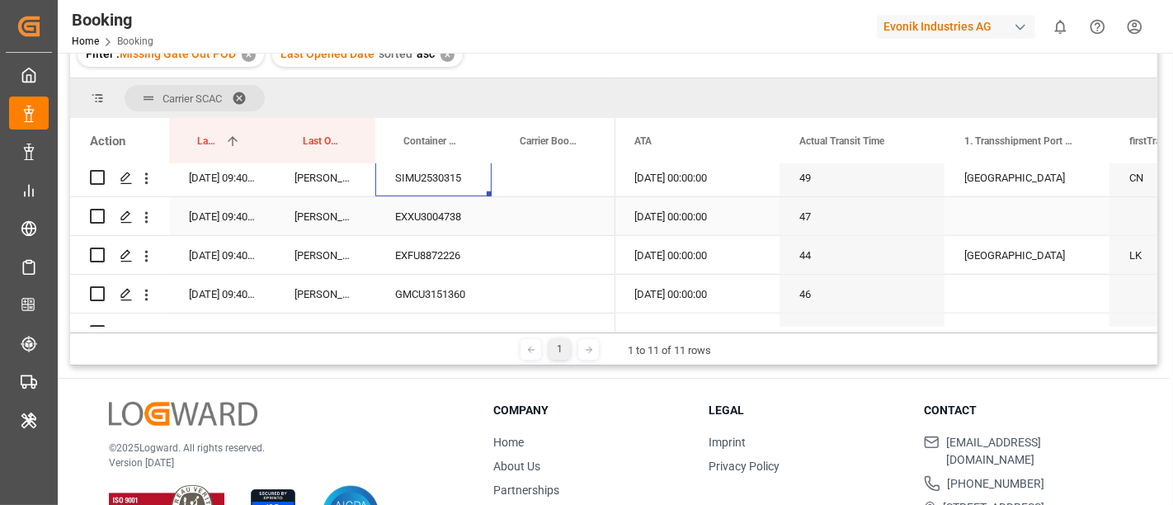
click at [431, 213] on div "EXXU3004738" at bounding box center [433, 216] width 116 height 38
click at [460, 259] on div "EXFU8872226" at bounding box center [433, 255] width 116 height 38
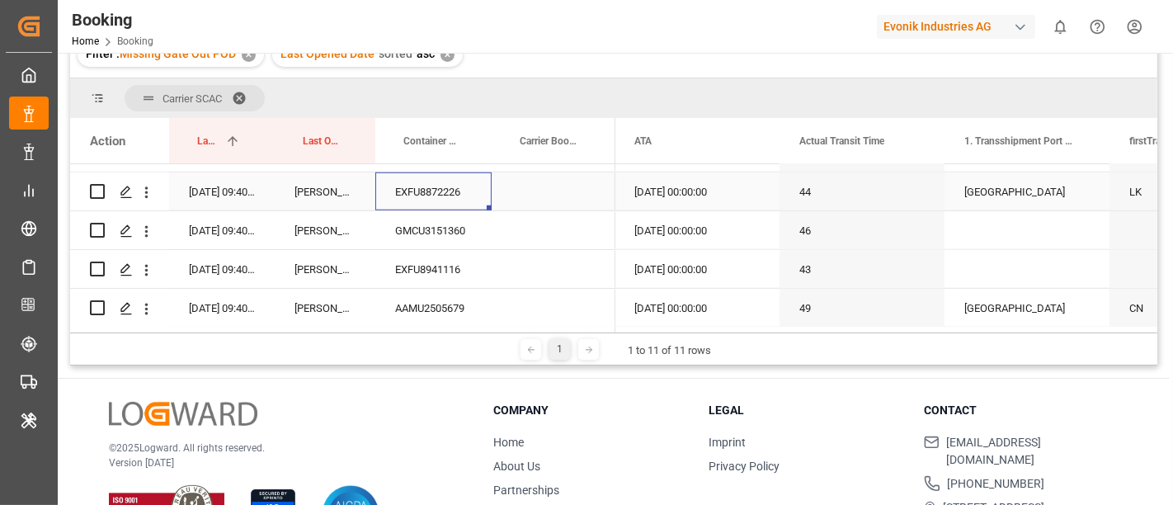
scroll to position [1261, 0]
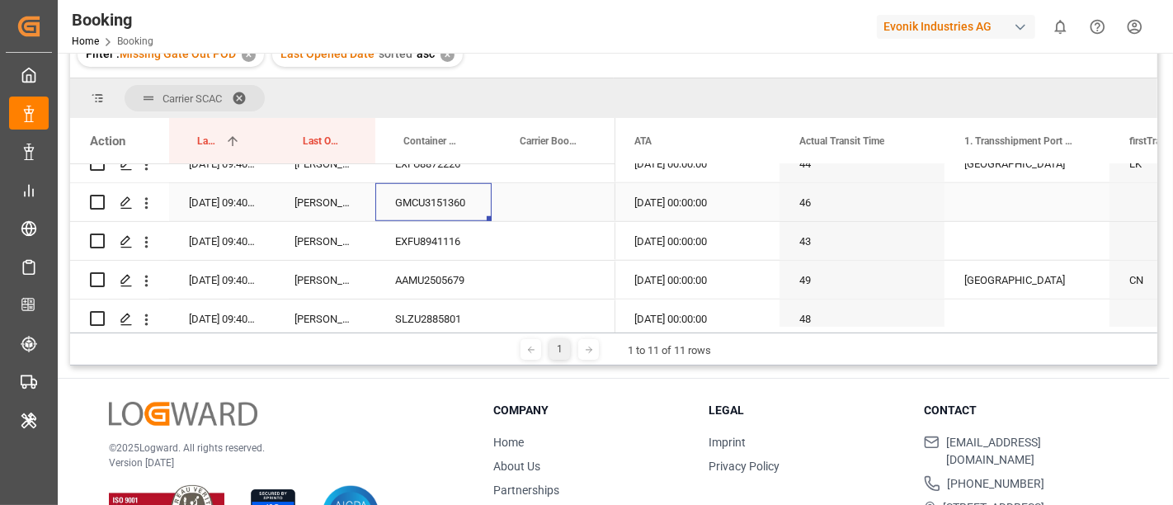
click at [438, 209] on div "GMCU3151360" at bounding box center [433, 202] width 116 height 38
click at [462, 239] on div "EXFU8941116" at bounding box center [433, 241] width 116 height 38
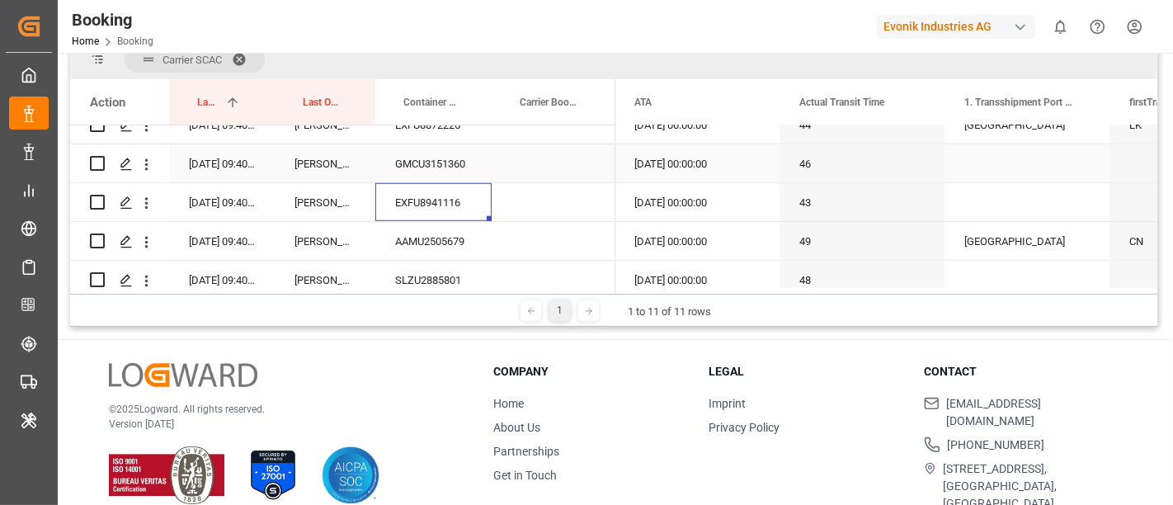
scroll to position [243, 0]
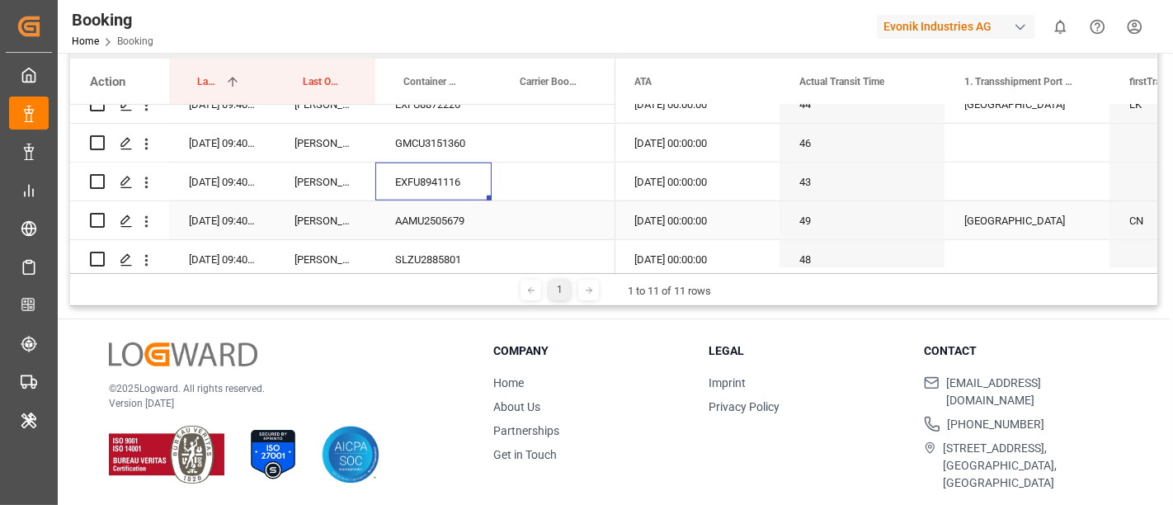
click at [455, 220] on div "AAMU2505679" at bounding box center [433, 220] width 116 height 38
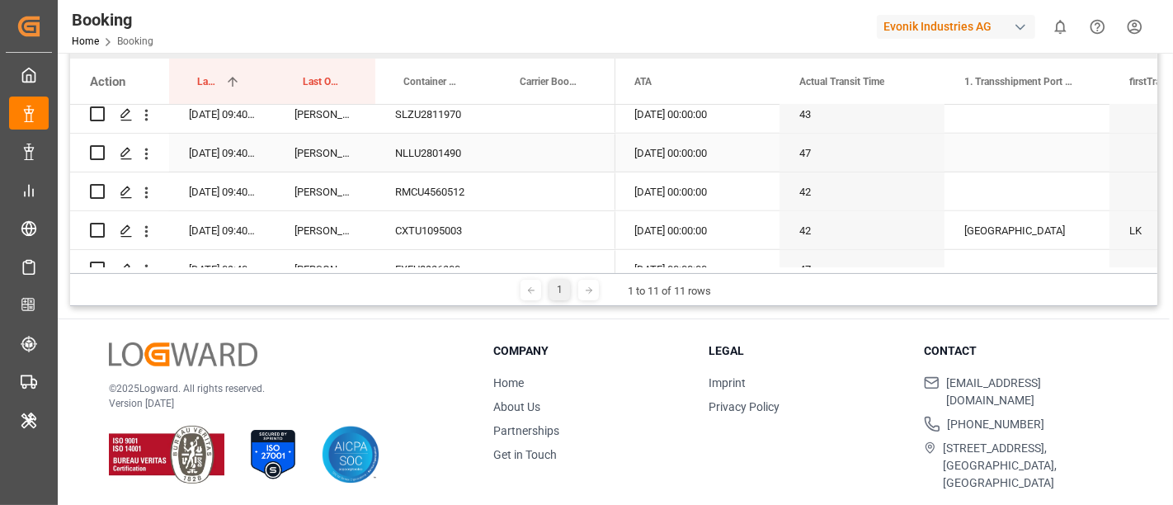
scroll to position [1353, 0]
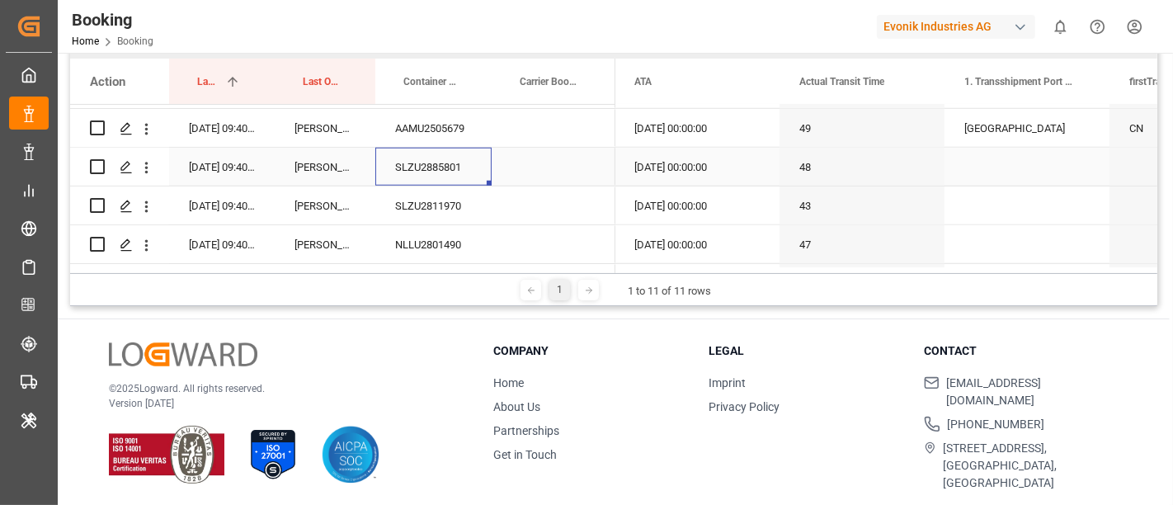
click at [464, 171] on div "SLZU2885801" at bounding box center [433, 167] width 116 height 38
click at [422, 196] on div "SLZU2811970" at bounding box center [433, 205] width 116 height 38
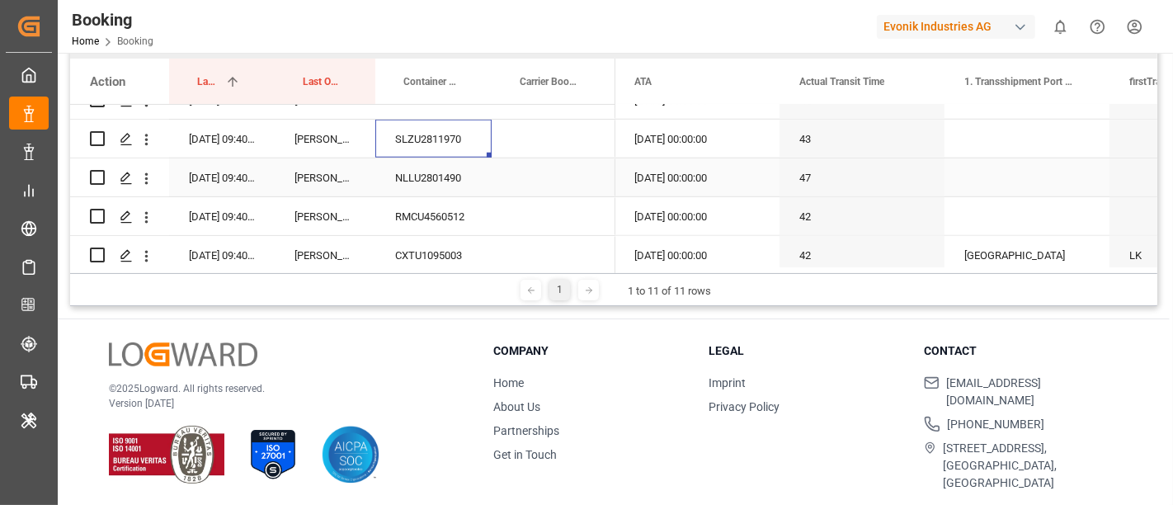
scroll to position [1445, 0]
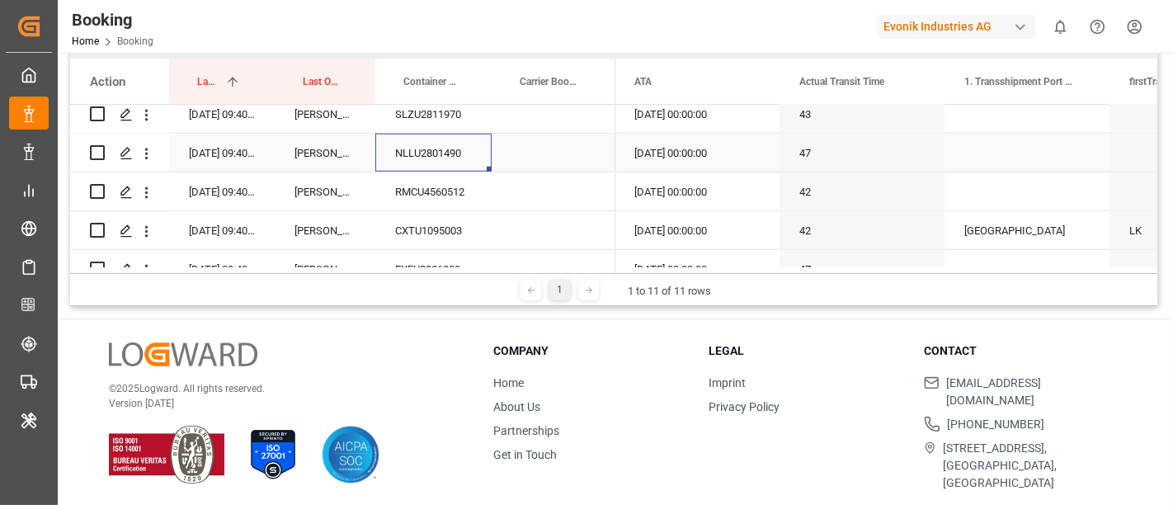
click at [424, 150] on div "NLLU2801490" at bounding box center [433, 153] width 116 height 38
click at [431, 186] on div "RMCU4560512" at bounding box center [433, 191] width 116 height 38
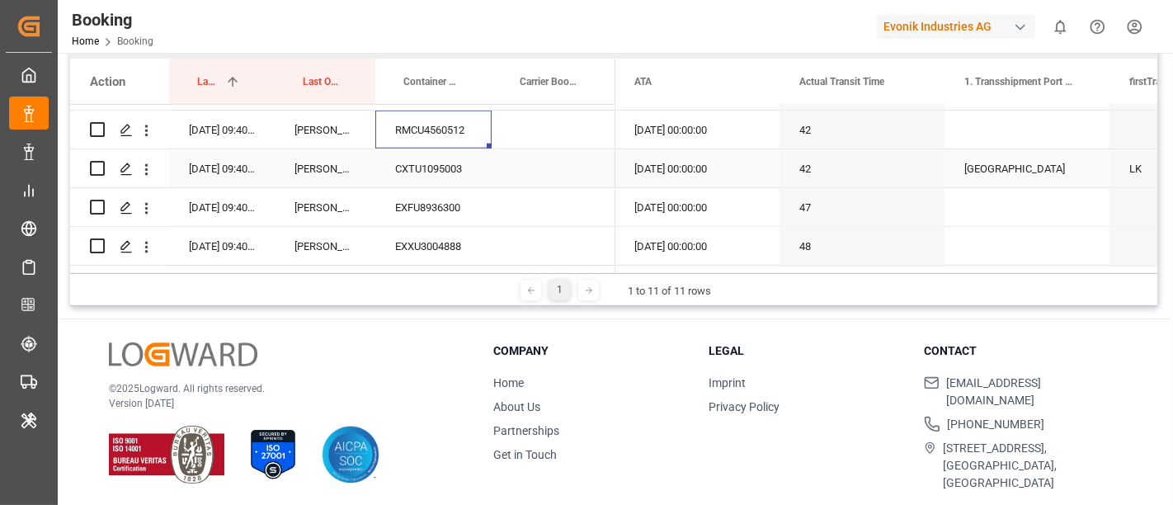
scroll to position [1536, 0]
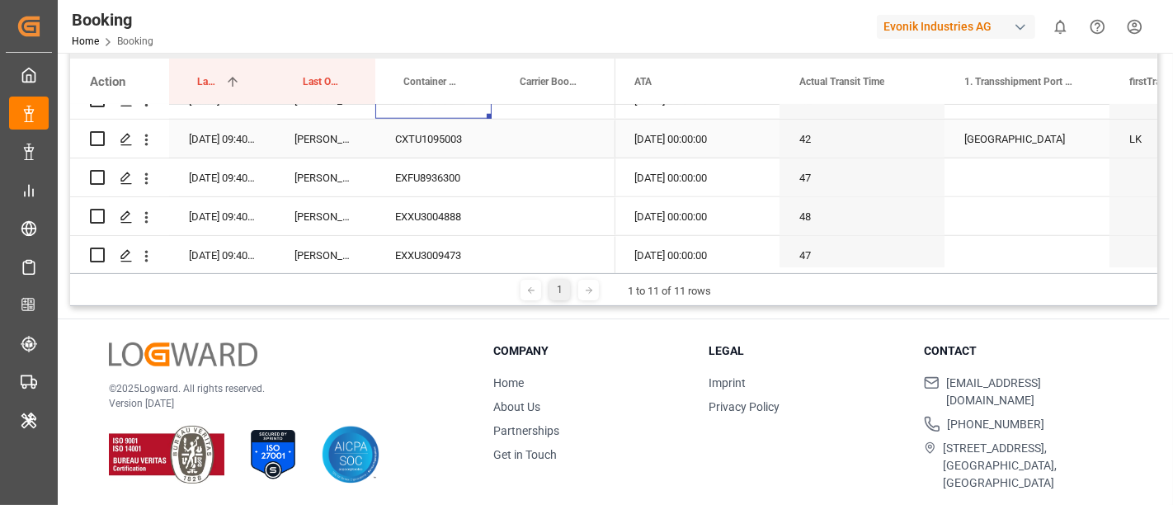
click at [447, 143] on div "CXTU1095003" at bounding box center [433, 139] width 116 height 38
click at [419, 183] on div "EXFU8936300" at bounding box center [433, 177] width 116 height 38
click at [462, 221] on div "EXXU3004888" at bounding box center [433, 216] width 116 height 38
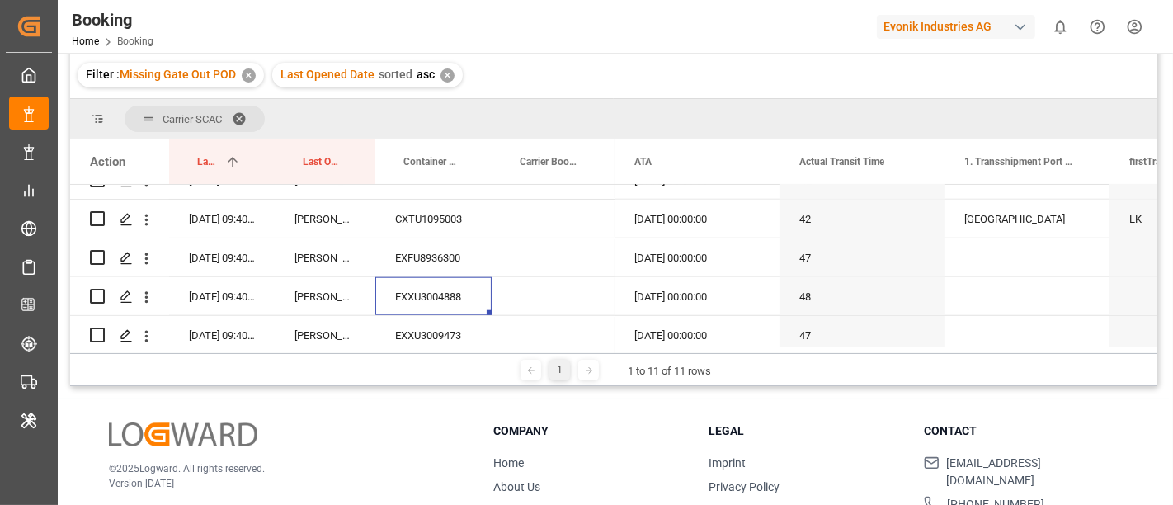
scroll to position [59, 0]
